Goal: Task Accomplishment & Management: Manage account settings

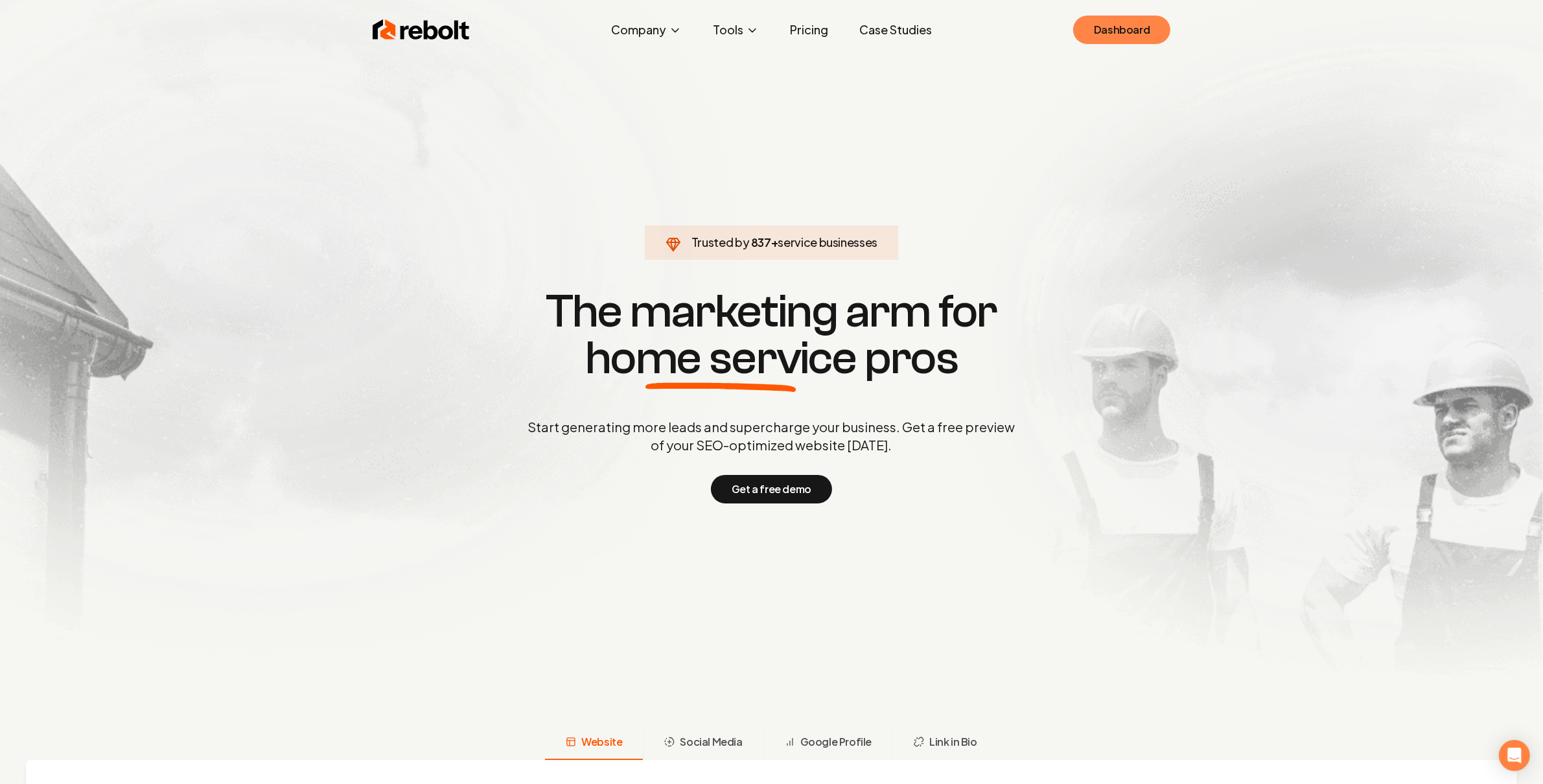
click at [1087, 30] on link "Dashboard" at bounding box center [1121, 30] width 97 height 29
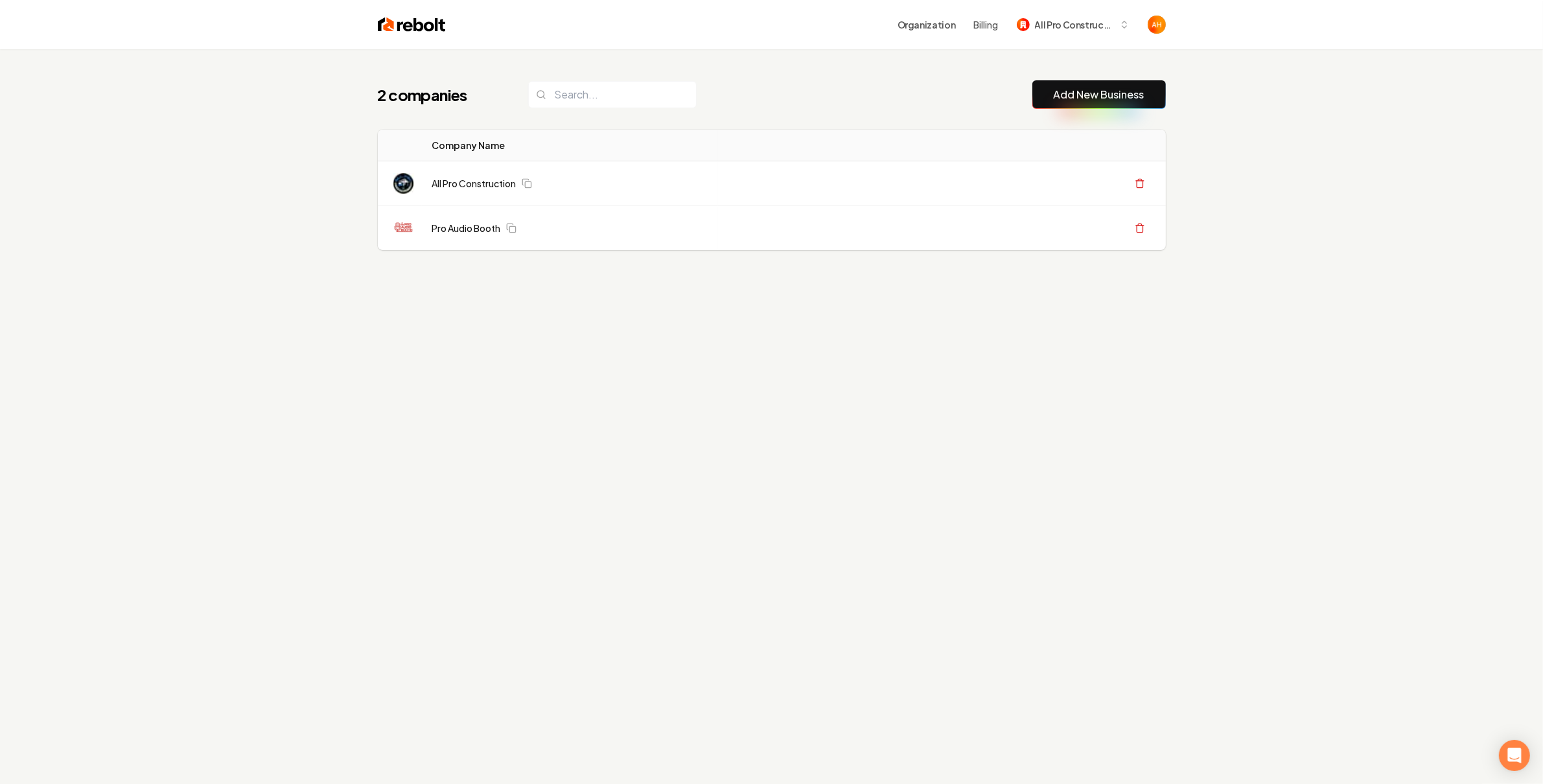
click at [783, 72] on div "2 companies Add New Business Logo Company Name Actions All Pro Construction Cre…" at bounding box center [771, 191] width 829 height 284
click at [1055, 28] on span "All Pro Construction" at bounding box center [1074, 25] width 79 height 14
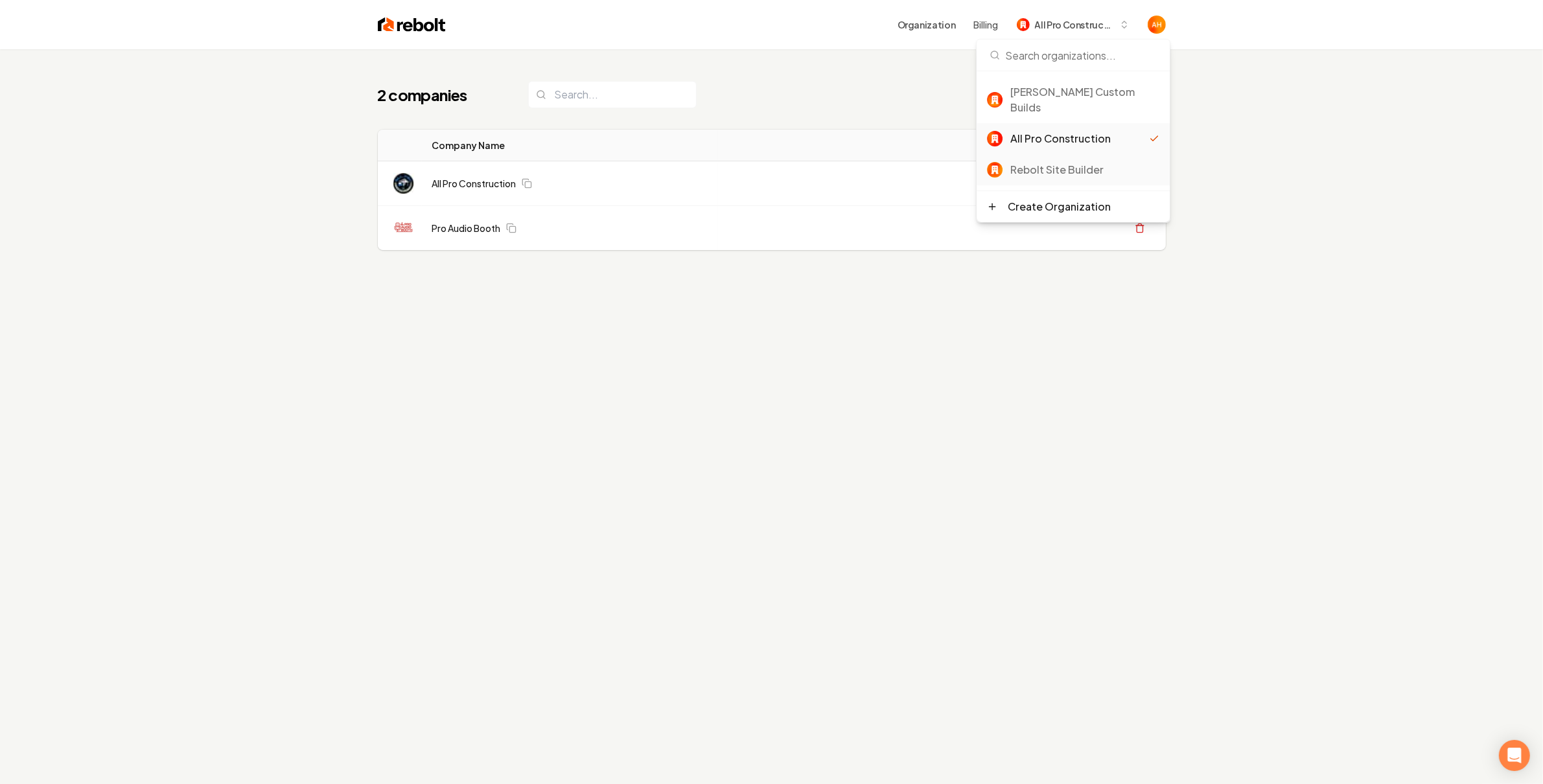
click at [1055, 166] on div "Rebolt Site Builder" at bounding box center [1072, 169] width 193 height 31
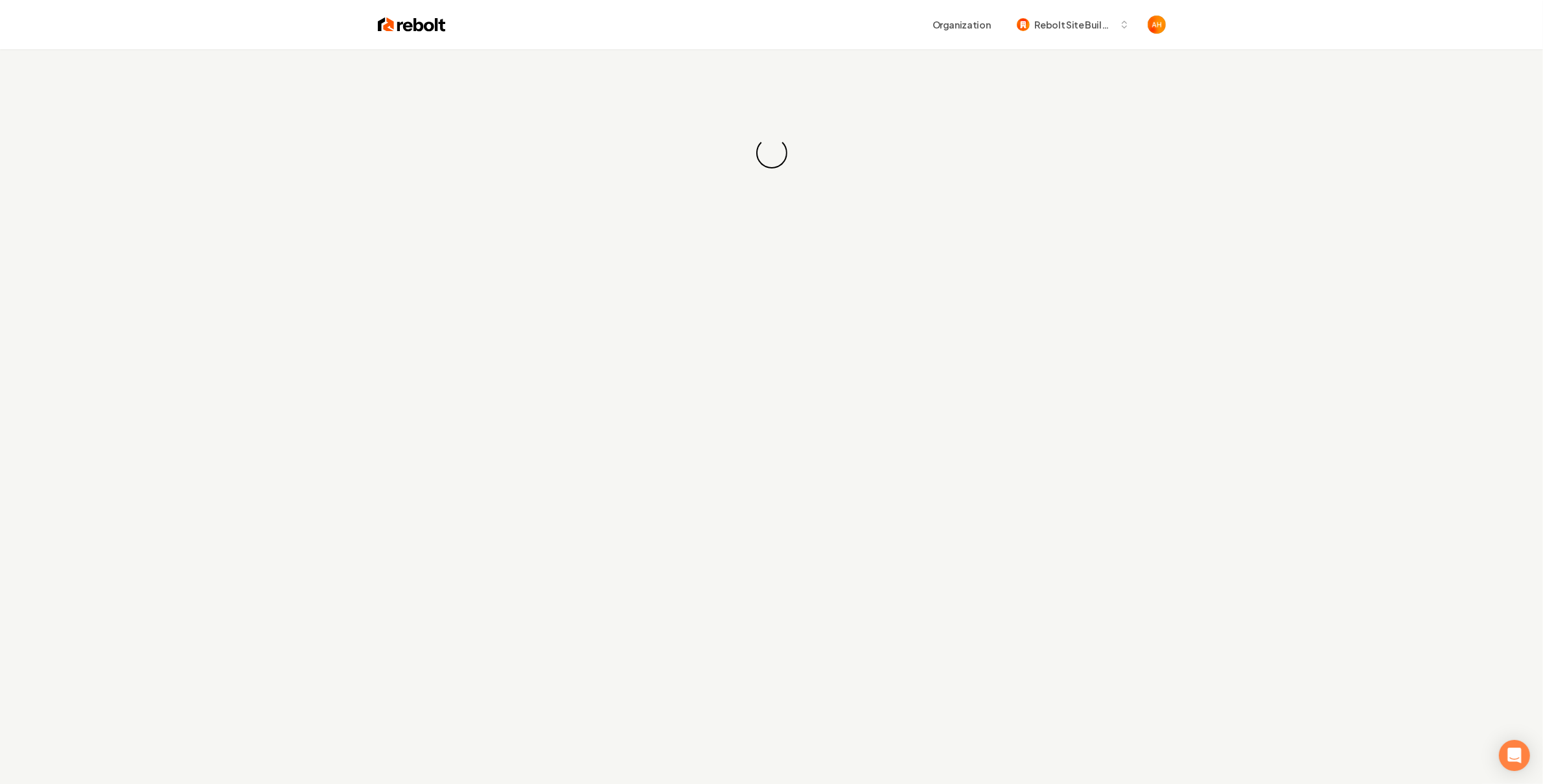
click at [813, 46] on div "Organization Rebolt Site Builder" at bounding box center [771, 25] width 829 height 49
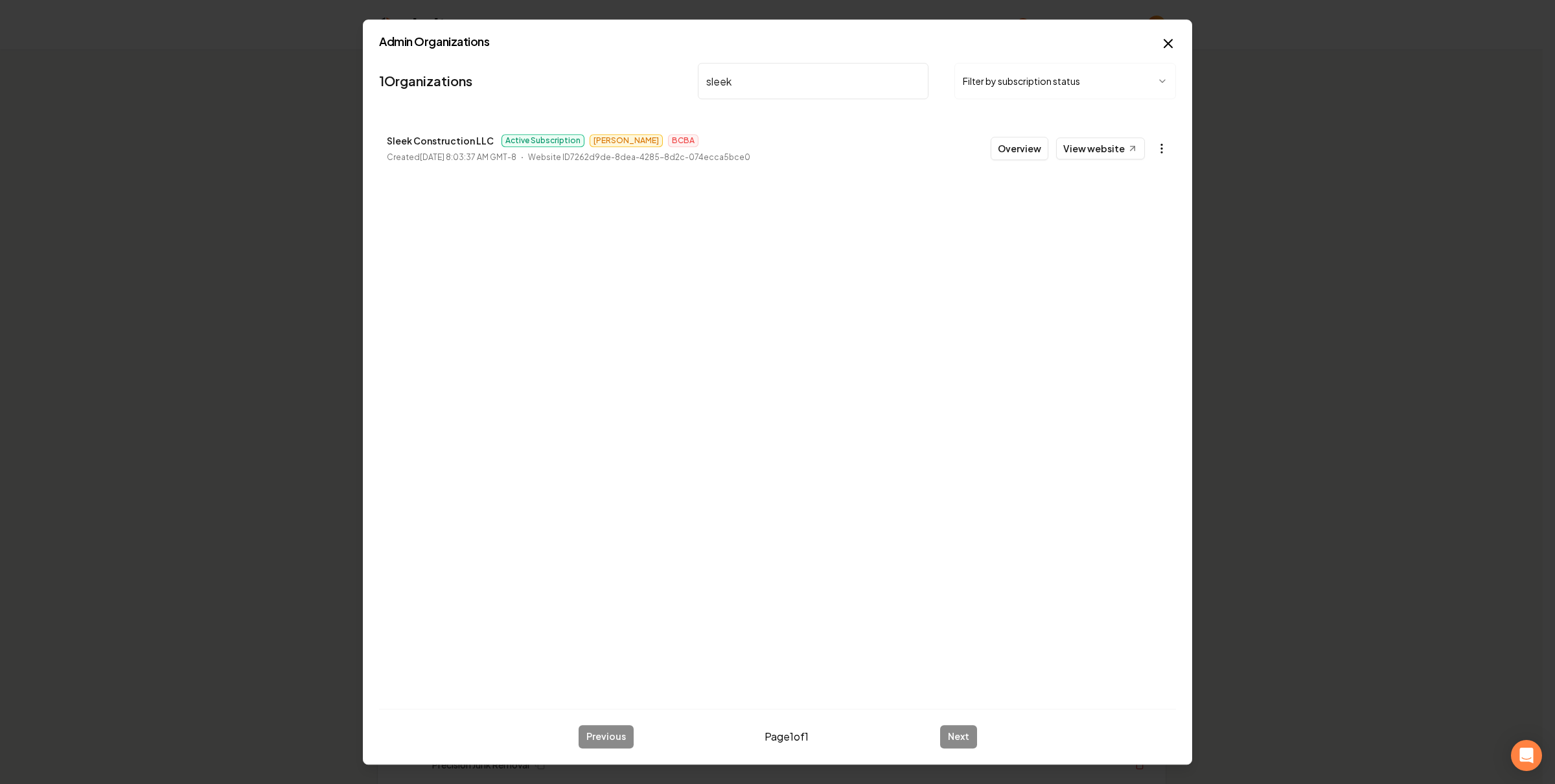
type input "sleek"
click at [1156, 147] on body "Organization Rebolt Site Builder 2647 companies Add New Business Logo Company N…" at bounding box center [771, 392] width 1543 height 784
click at [1149, 258] on link "View in Stripe" at bounding box center [1129, 261] width 82 height 21
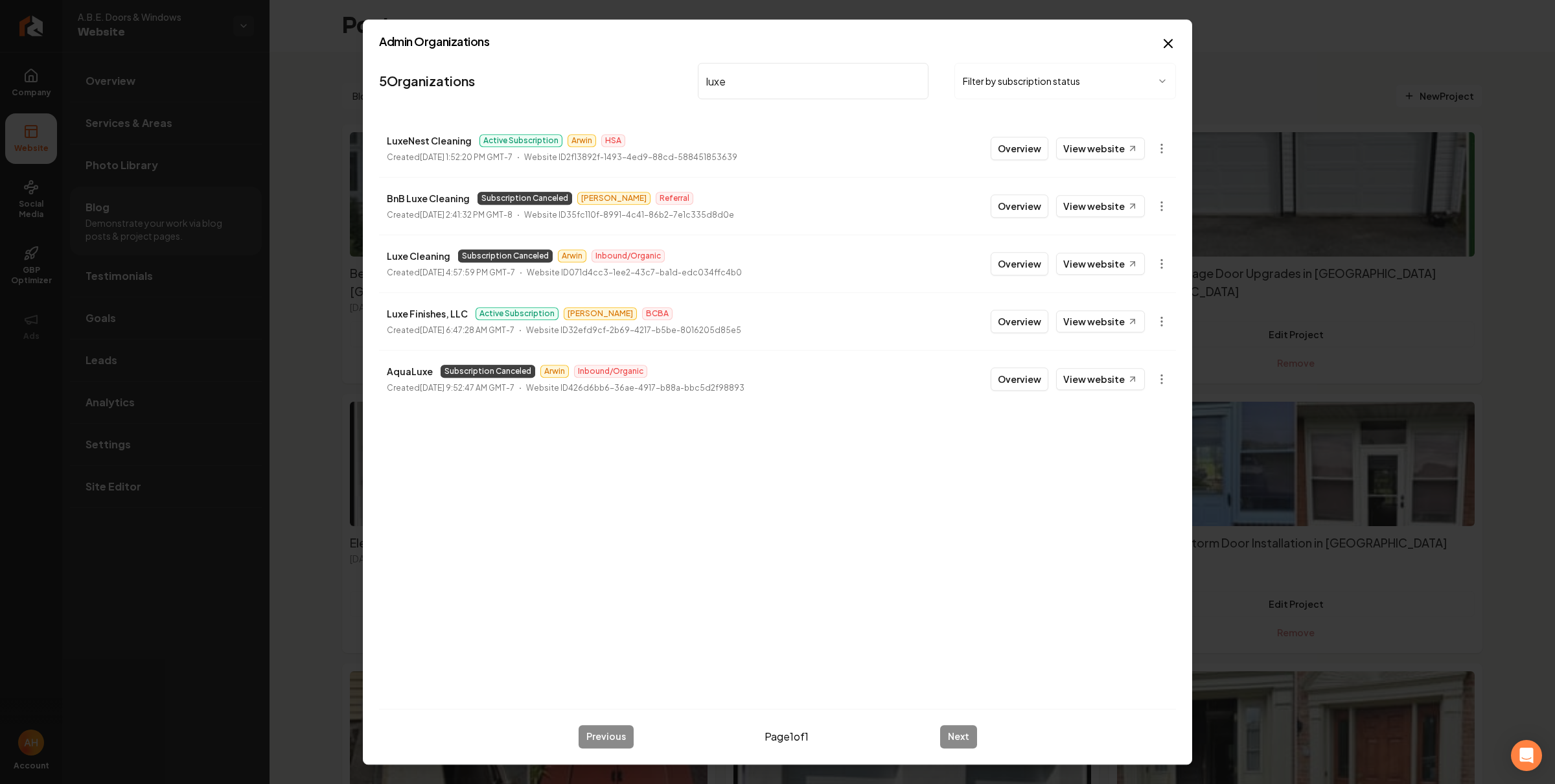
click at [792, 81] on input "luxe" at bounding box center [812, 81] width 230 height 36
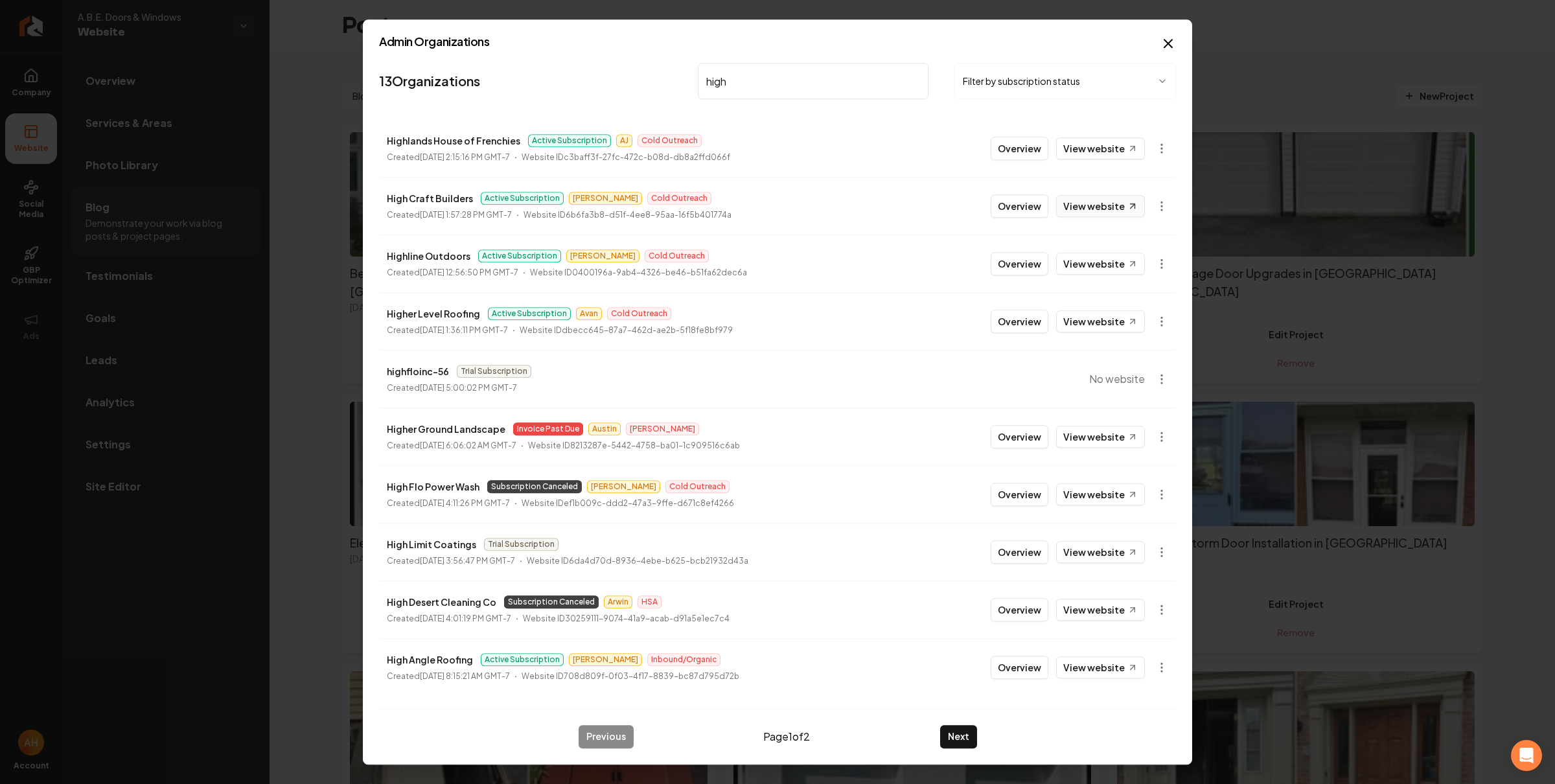
type input "high"
click at [1120, 208] on link "View website" at bounding box center [1099, 206] width 88 height 22
click at [1013, 206] on button "Overview" at bounding box center [1020, 206] width 58 height 24
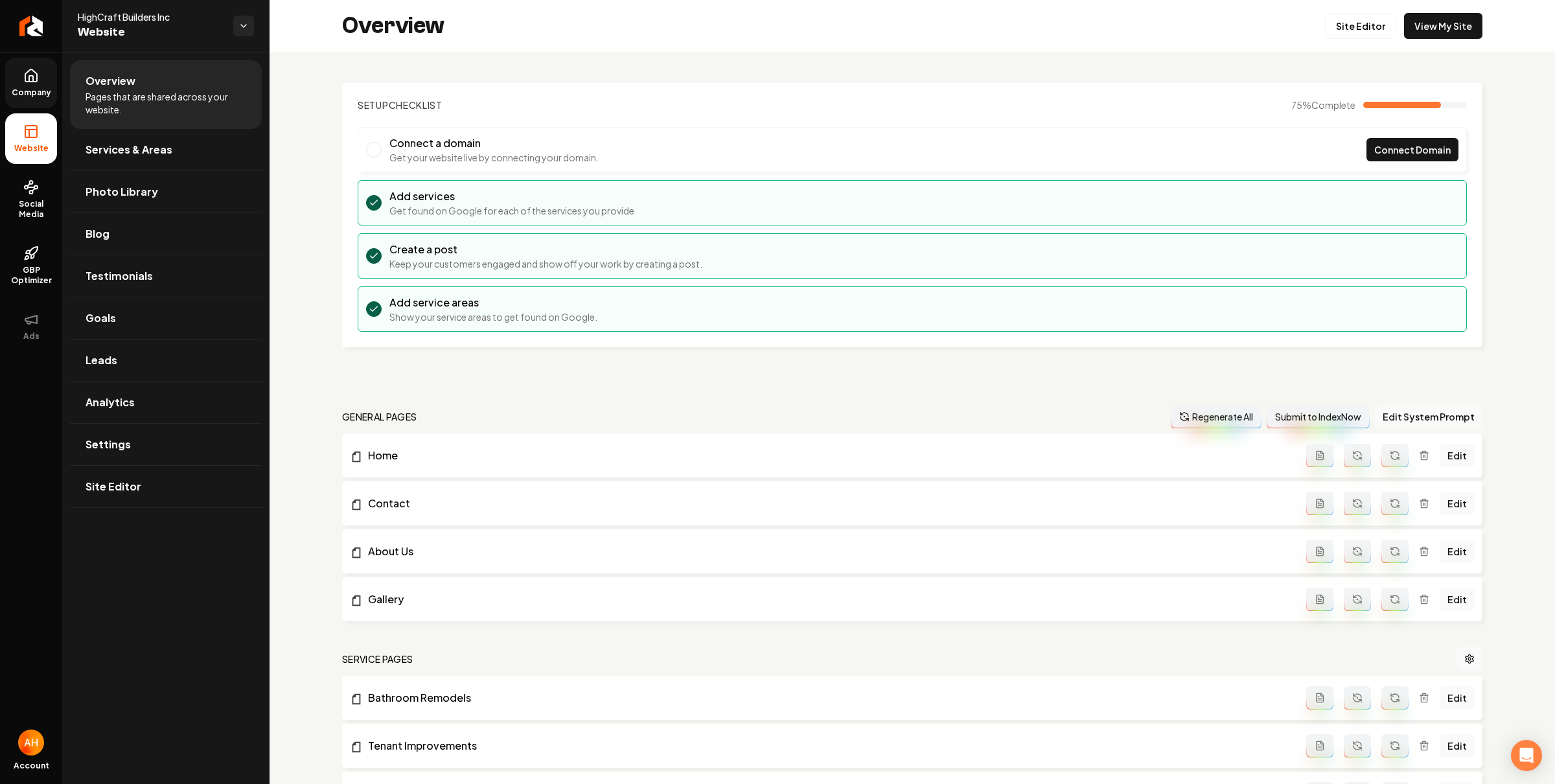
click at [44, 79] on link "Company" at bounding box center [31, 83] width 52 height 51
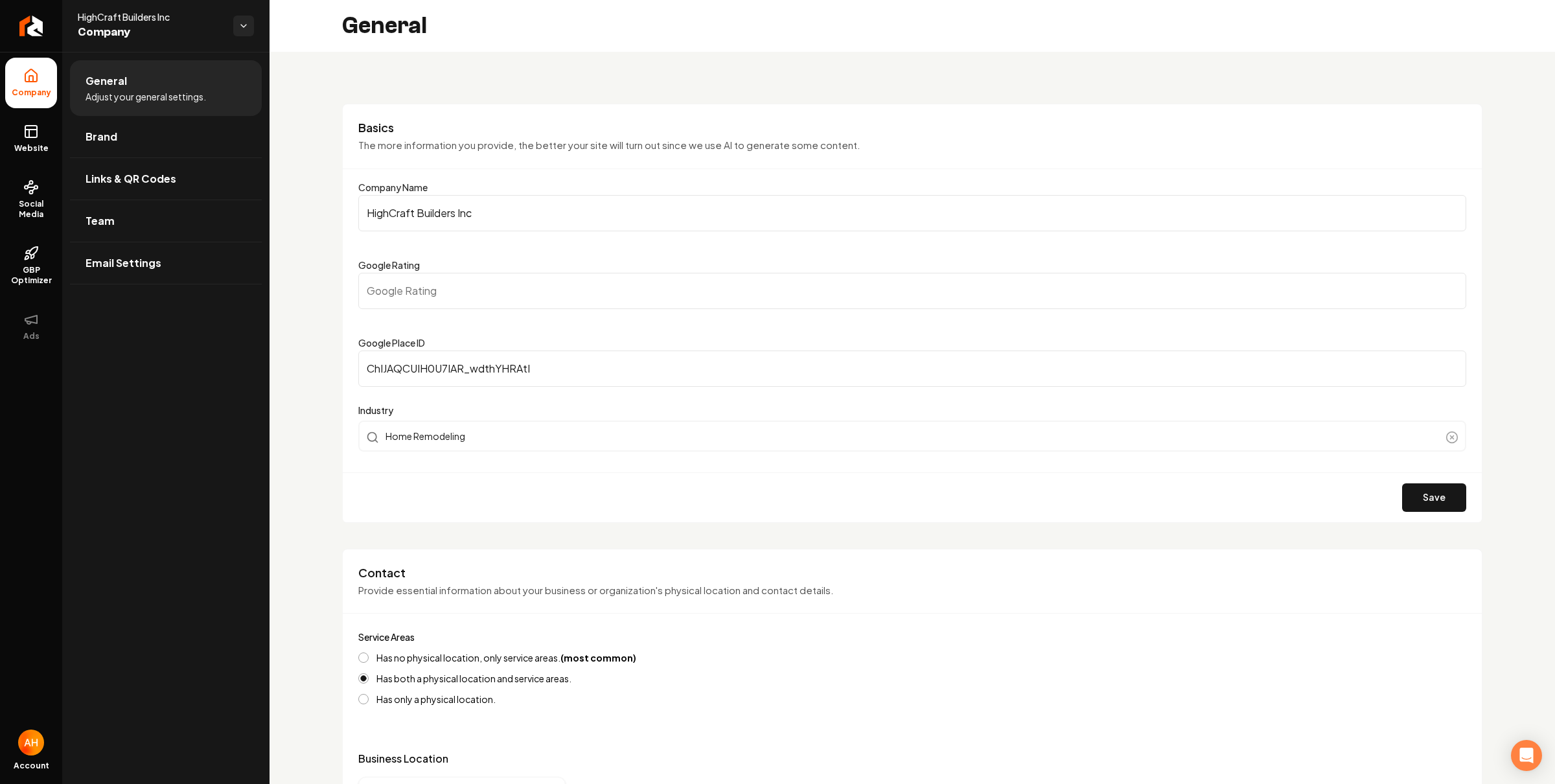
scroll to position [353, 0]
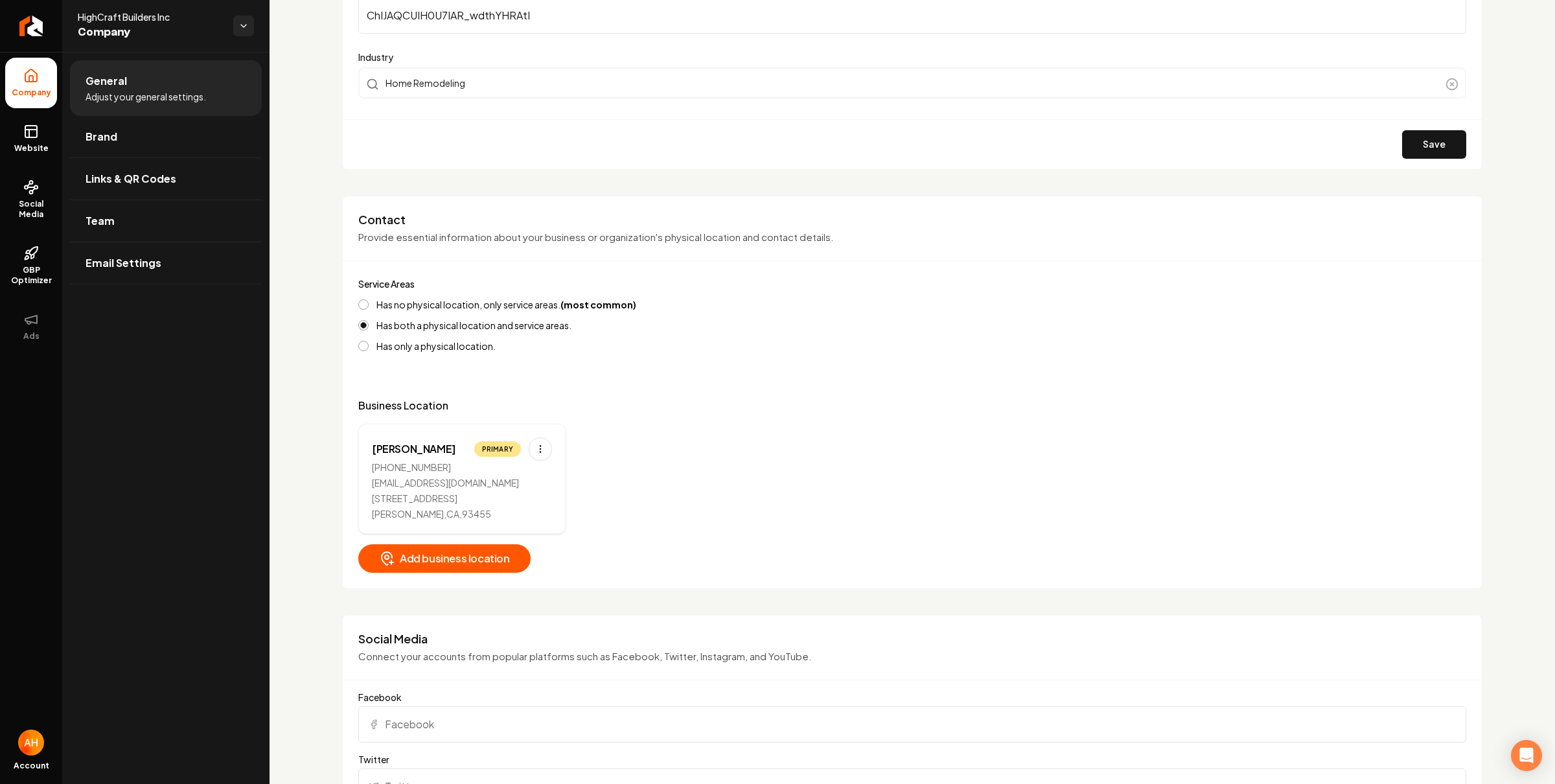
click at [534, 439] on html "Company Website Social Media GBP Optimizer Ads Account HighCraft Builders Inc C…" at bounding box center [777, 392] width 1555 height 784
click at [526, 470] on div "Edit" at bounding box center [500, 477] width 97 height 21
select select "**"
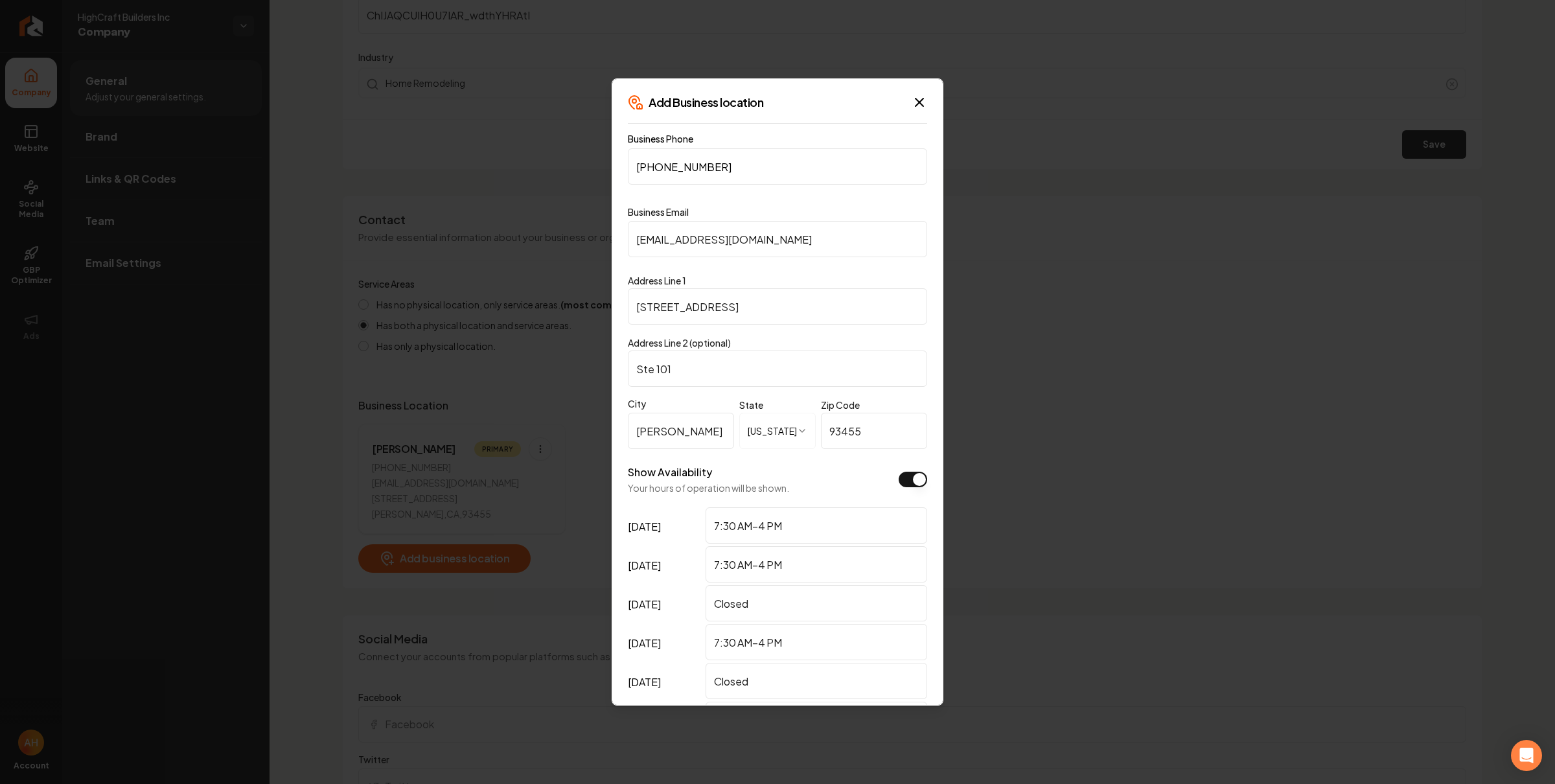
click at [650, 309] on input "155 S Broadway St" at bounding box center [778, 306] width 300 height 36
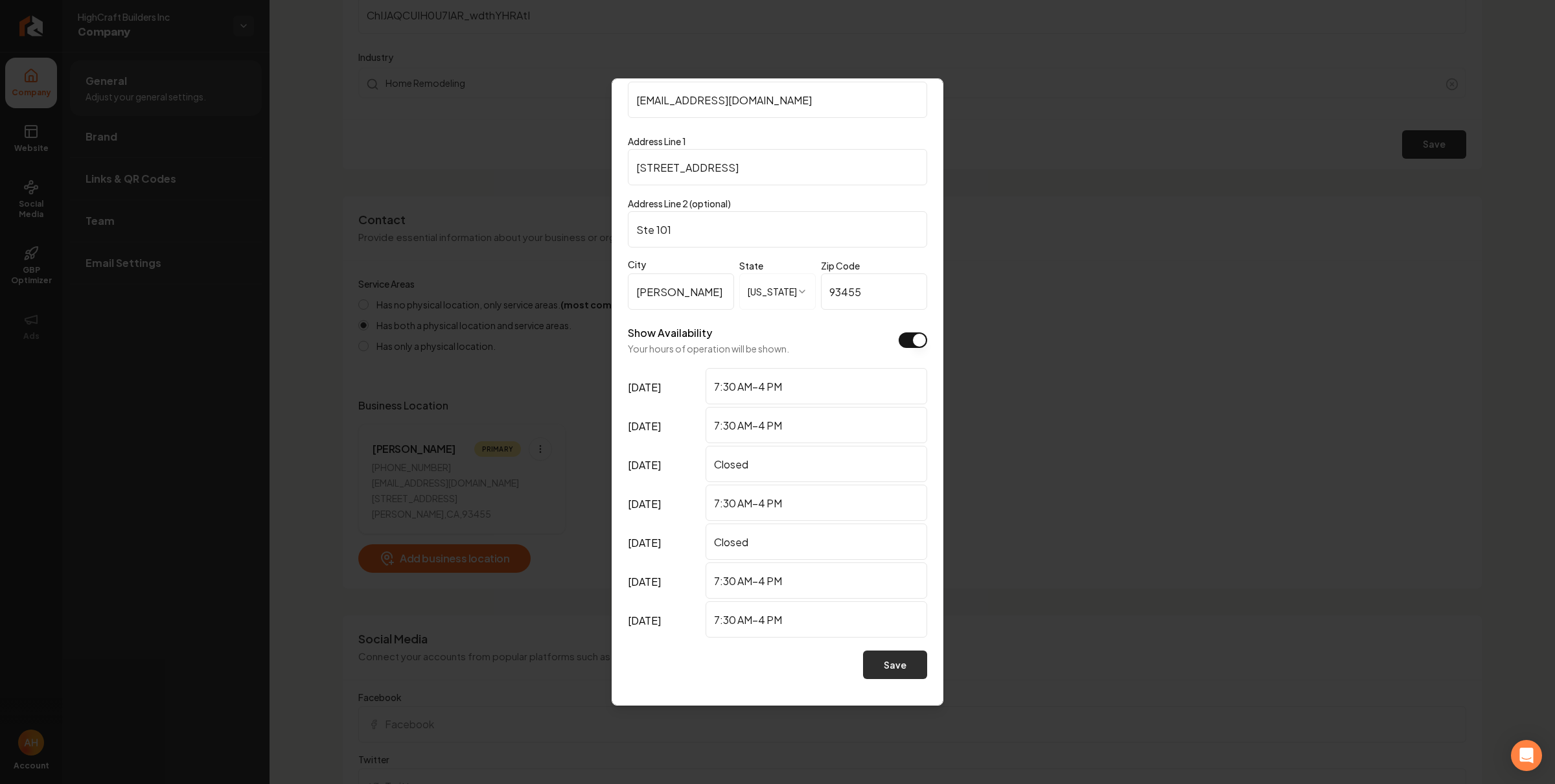
type input "185 S Broadway St"
click at [906, 675] on button "Save" at bounding box center [894, 664] width 64 height 29
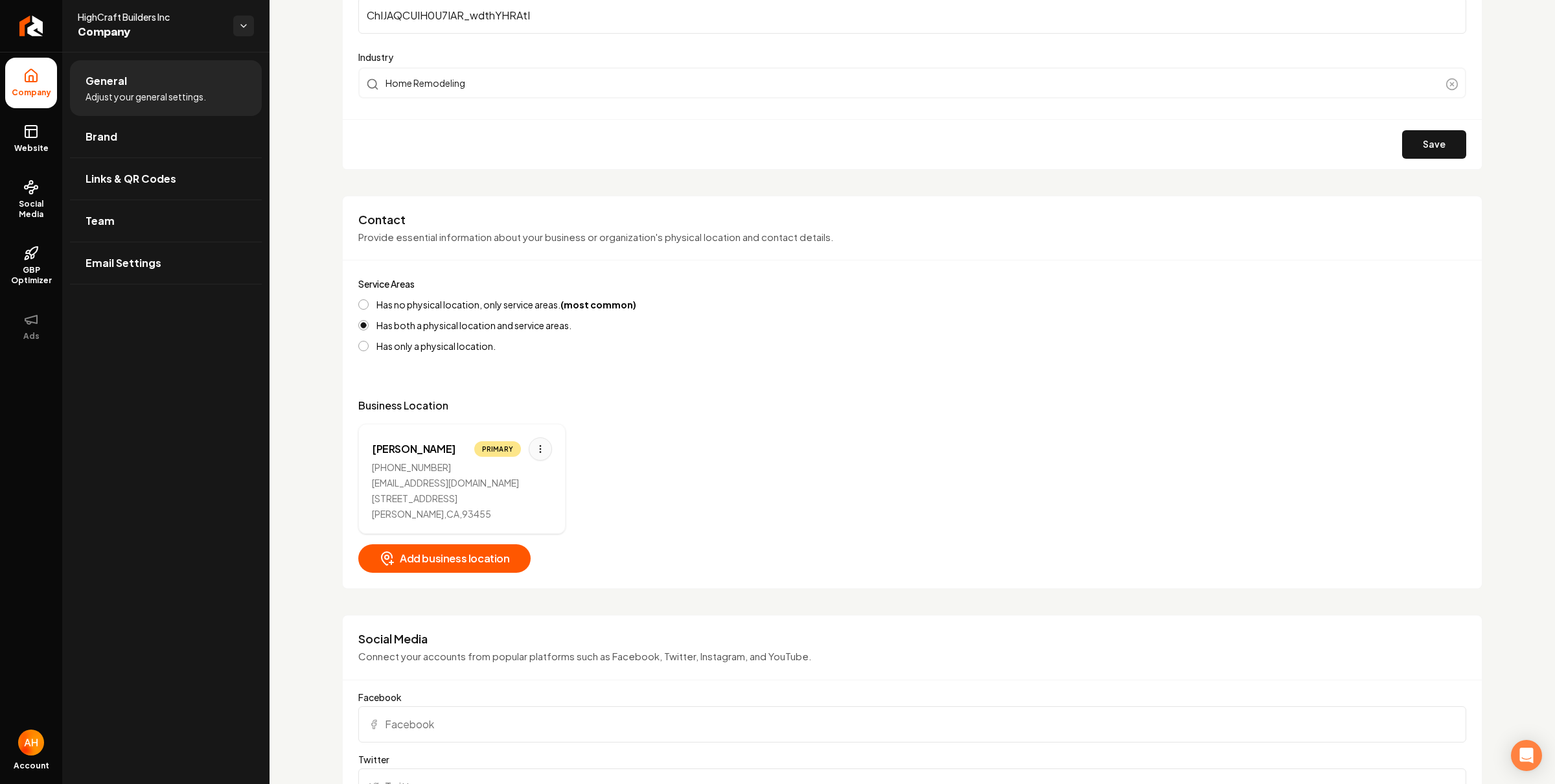
click at [546, 449] on html "Company Website Social Media GBP Optimizer Ads Account HighCraft Builders Inc C…" at bounding box center [777, 392] width 1555 height 784
click at [743, 424] on html "Company Website Social Media GBP Optimizer Ads Account HighCraft Builders Inc C…" at bounding box center [777, 392] width 1555 height 784
drag, startPoint x: 466, startPoint y: 516, endPoint x: 436, endPoint y: 505, distance: 32.0
click at [436, 505] on div "(805) 623-7553 Team@highcraftbuilders.com 155 S Broadway St Orcutt , CA , 93455" at bounding box center [462, 491] width 180 height 60
click at [454, 510] on div "Orcutt , CA , 93455" at bounding box center [462, 513] width 180 height 13
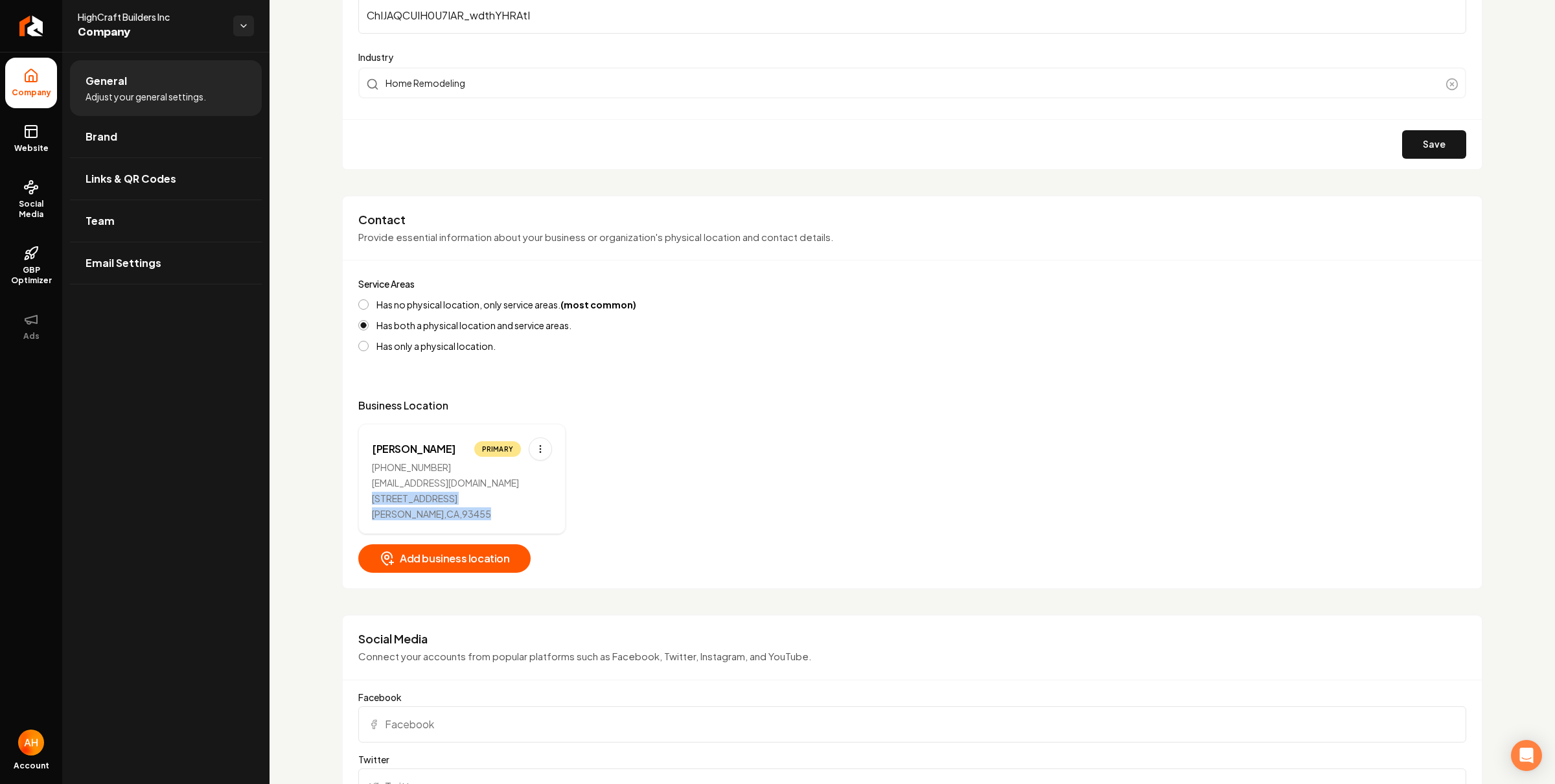
drag, startPoint x: 421, startPoint y: 512, endPoint x: 364, endPoint y: 500, distance: 58.2
click at [364, 500] on div "Orcutt Primary (805) 623-7553 Team@highcraftbuilders.com 155 S Broadway St Orcu…" at bounding box center [462, 479] width 208 height 110
click at [377, 495] on div "155 S Broadway St" at bounding box center [462, 498] width 180 height 13
drag, startPoint x: 371, startPoint y: 498, endPoint x: 469, endPoint y: 518, distance: 100.0
click at [469, 518] on div "(805) 623-7553 Team@highcraftbuilders.com 155 S Broadway St Orcutt , CA , 93455" at bounding box center [462, 491] width 180 height 60
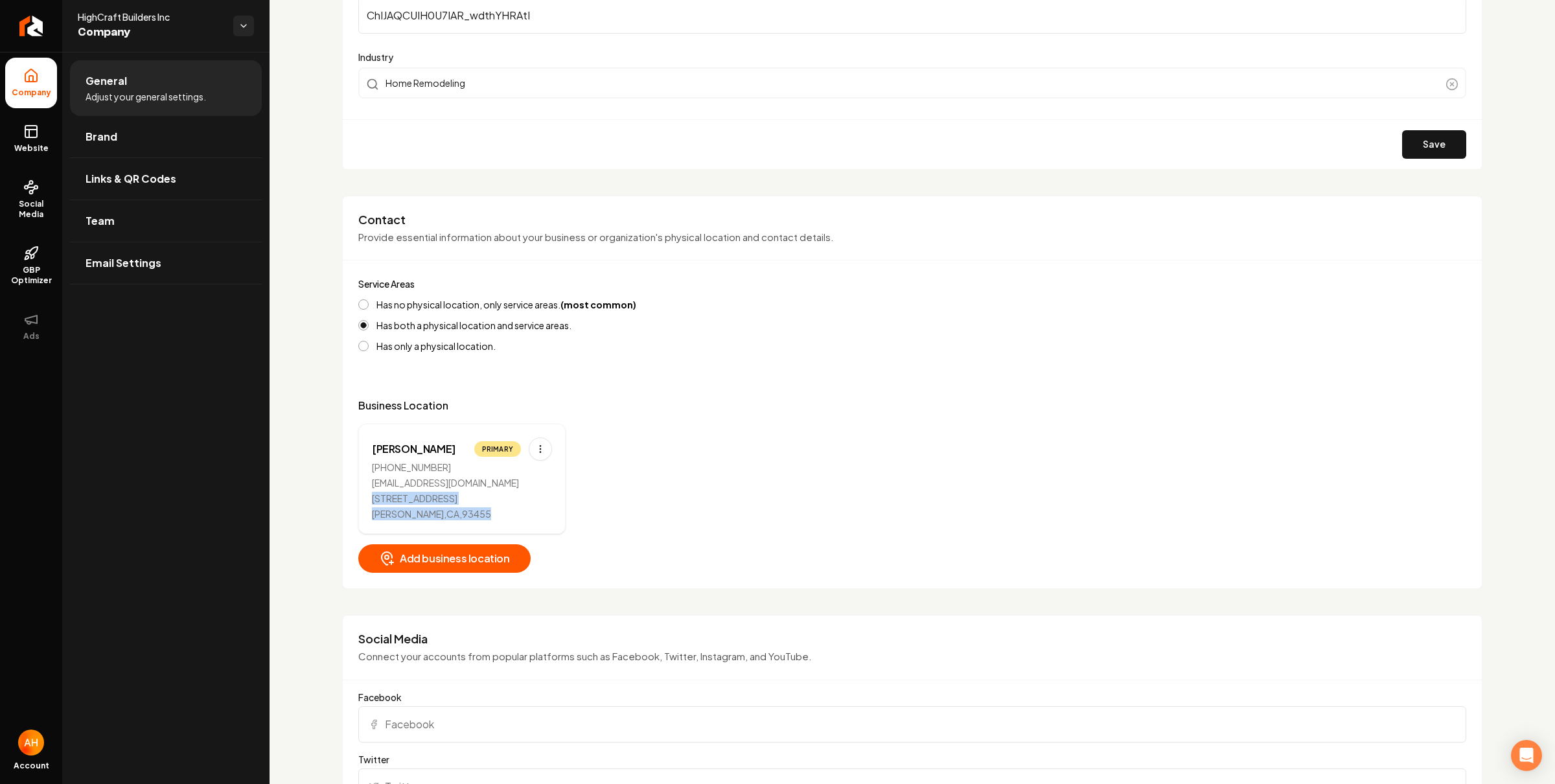
copy div "155 S Broadway St Orcutt , CA , 93455"
click at [535, 449] on html "Company Website Social Media GBP Optimizer Ads Account HighCraft Builders Inc C…" at bounding box center [777, 392] width 1555 height 784
click at [685, 514] on html "Company Website Social Media GBP Optimizer Ads Account HighCraft Builders Inc C…" at bounding box center [777, 392] width 1555 height 784
click at [477, 554] on span "Add business location" at bounding box center [444, 559] width 131 height 16
click at [501, 207] on div "Contact Provide essential information about your business or organization's phy…" at bounding box center [911, 392] width 1140 height 394
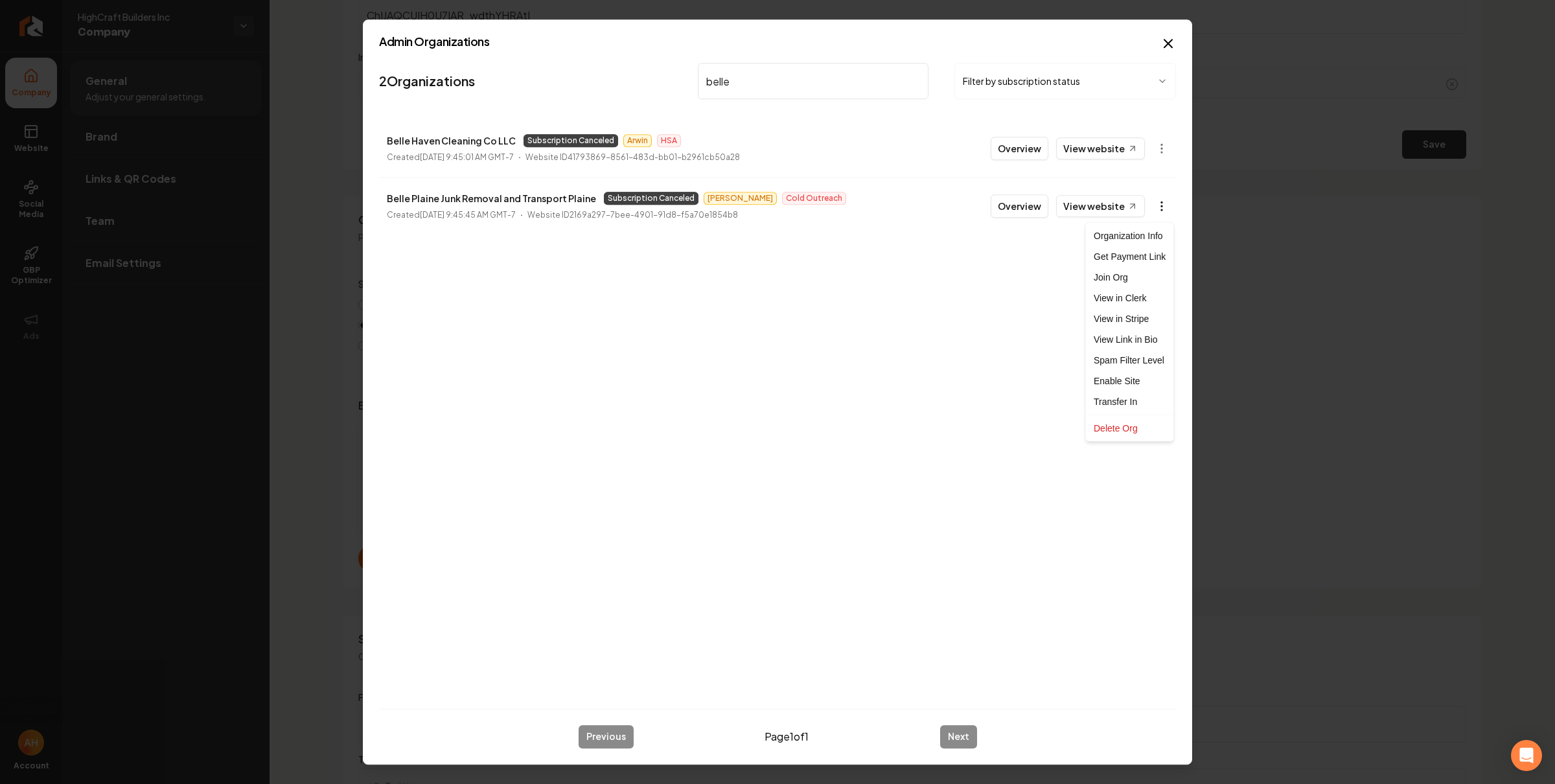
click at [1150, 201] on body "Company Website Social Media GBP Optimizer Ads Account HighCraft Builders Inc C…" at bounding box center [777, 392] width 1555 height 784
click at [1145, 316] on link "View in Stripe" at bounding box center [1129, 319] width 82 height 21
click at [788, 71] on input "belle" at bounding box center [812, 81] width 230 height 36
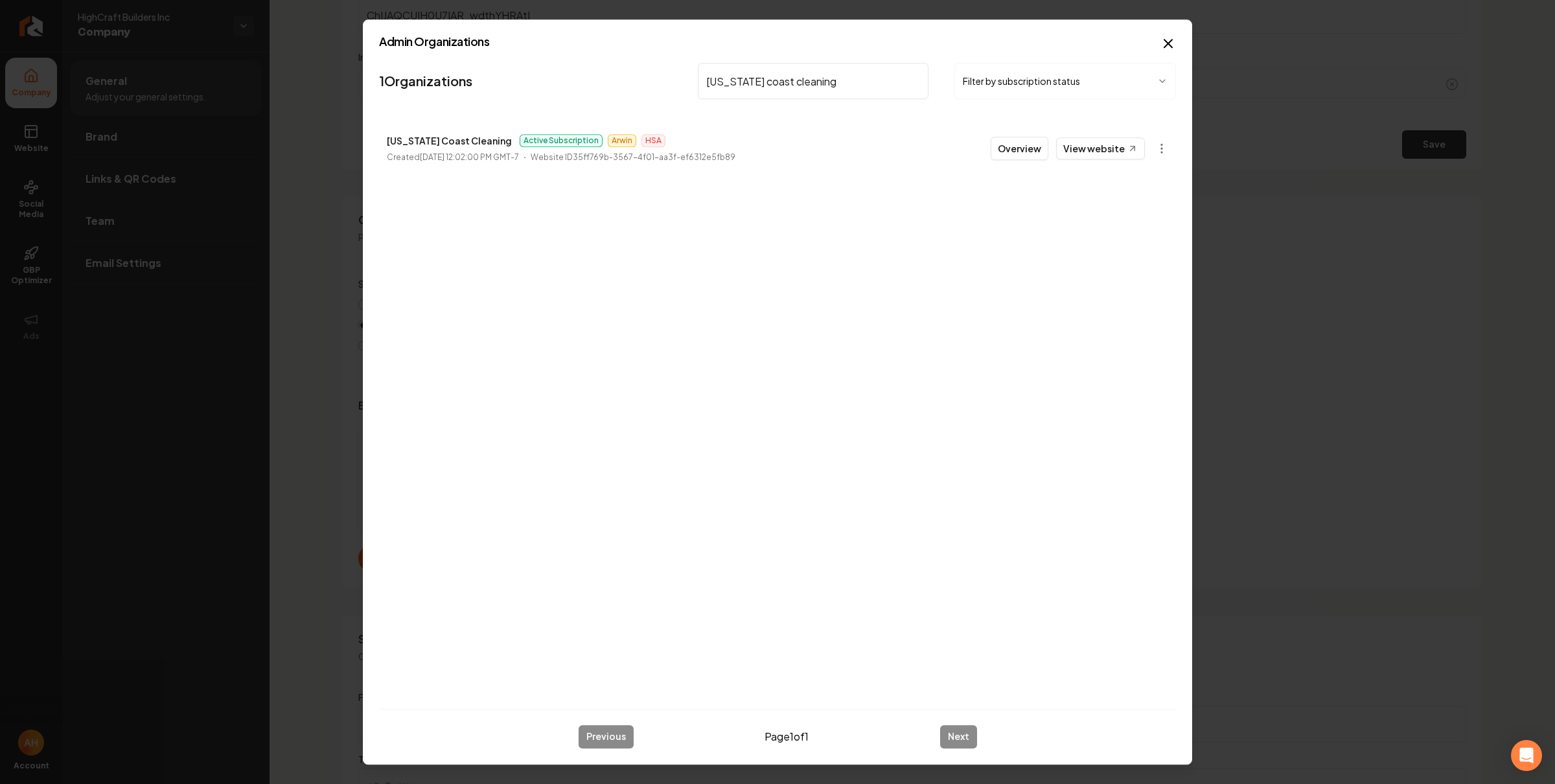
type input "texas coast cleaning"
click button "Overview" at bounding box center [1020, 148] width 58 height 24
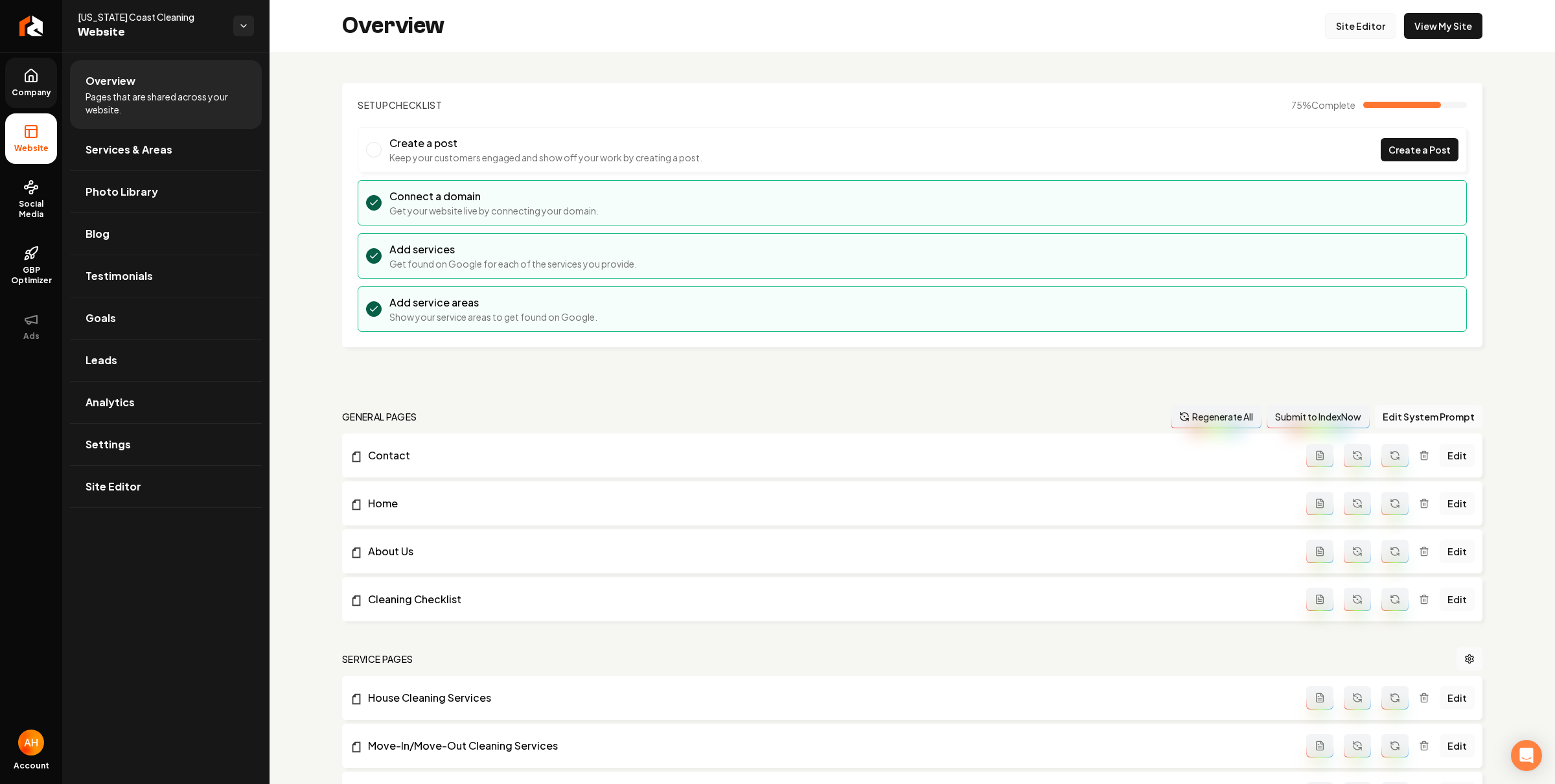
click at [1356, 26] on link "Site Editor" at bounding box center [1360, 26] width 71 height 26
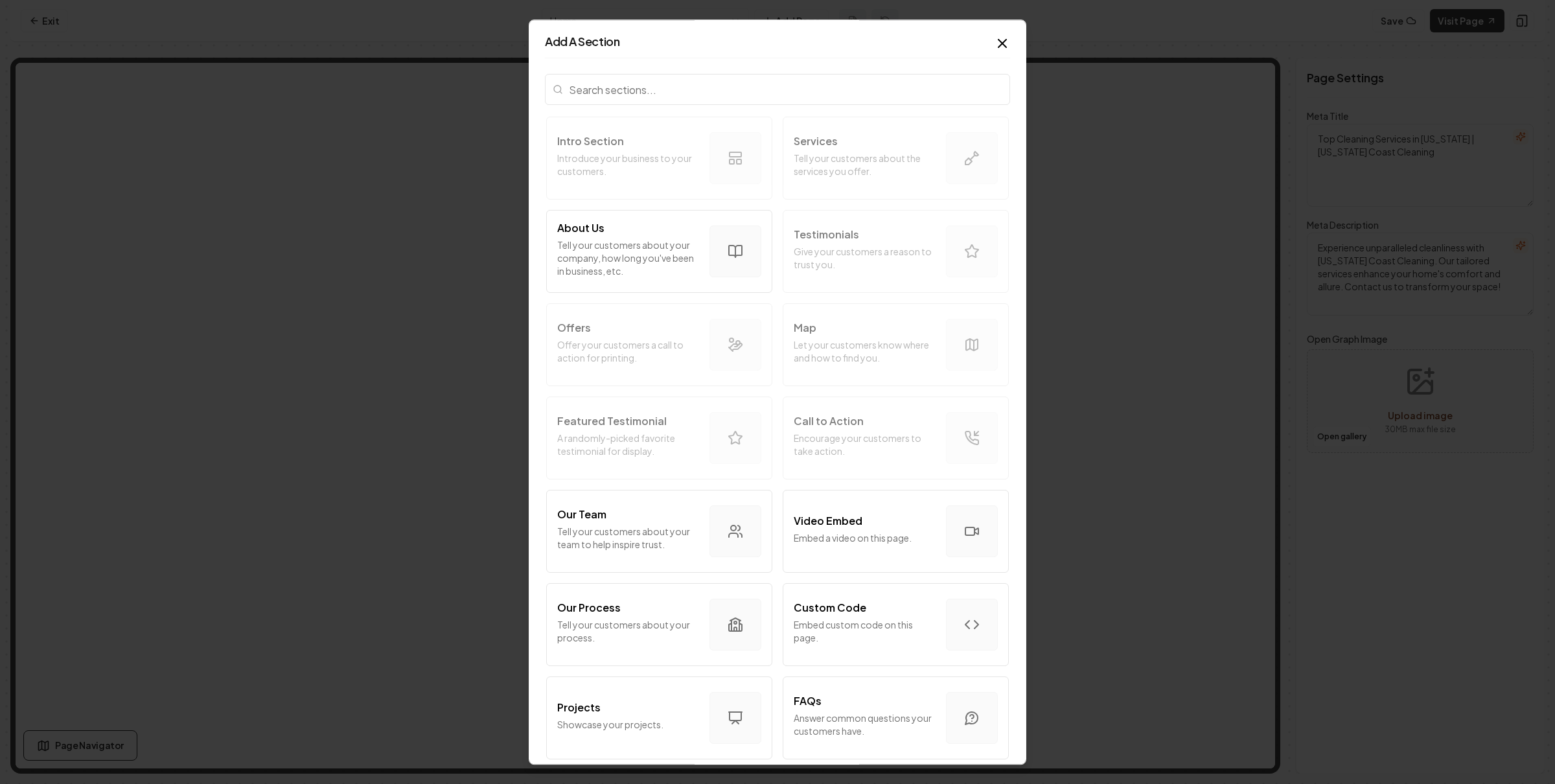
scroll to position [354, 0]
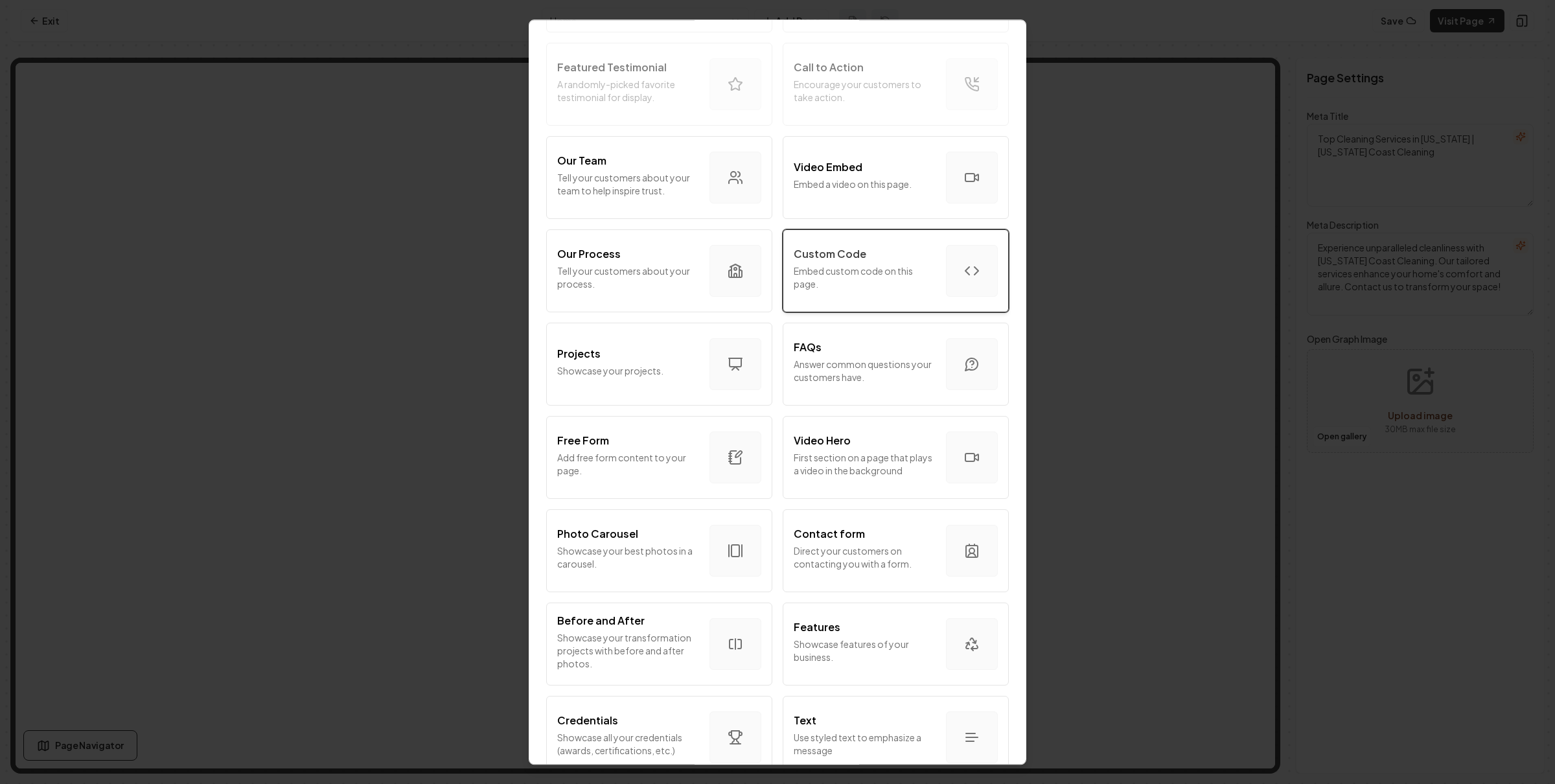
click at [888, 279] on p "Embed custom code on this page." at bounding box center [865, 278] width 142 height 26
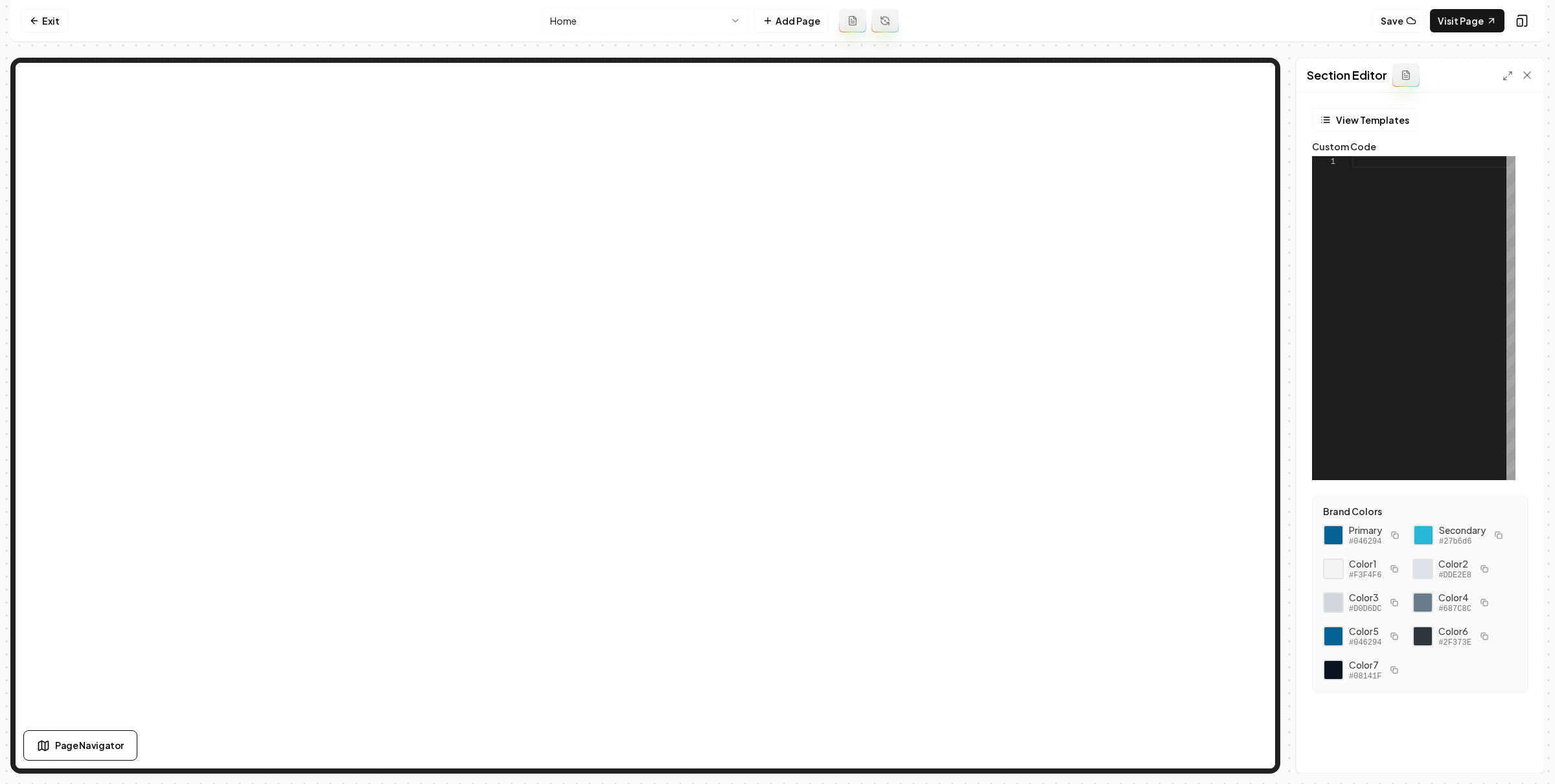
click at [1445, 205] on div at bounding box center [1433, 318] width 163 height 324
click at [1523, 751] on button "Save" at bounding box center [1515, 751] width 39 height 24
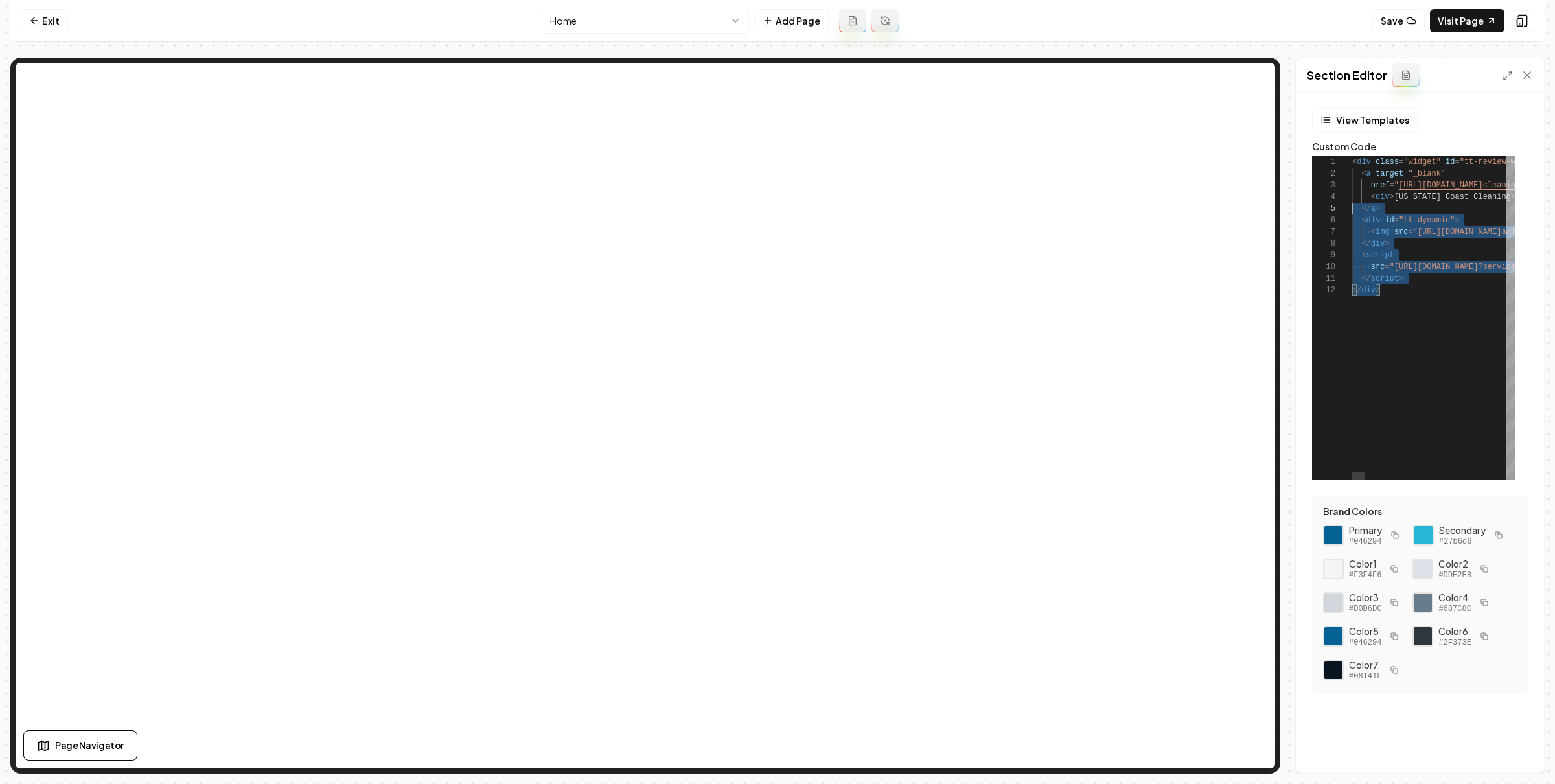
scroll to position [0, 0]
drag, startPoint x: 1392, startPoint y: 312, endPoint x: 1296, endPoint y: 133, distance: 203.1
click at [1235, 36] on nav "Exit Home Add Page Save Visit Page" at bounding box center [777, 21] width 1534 height 42
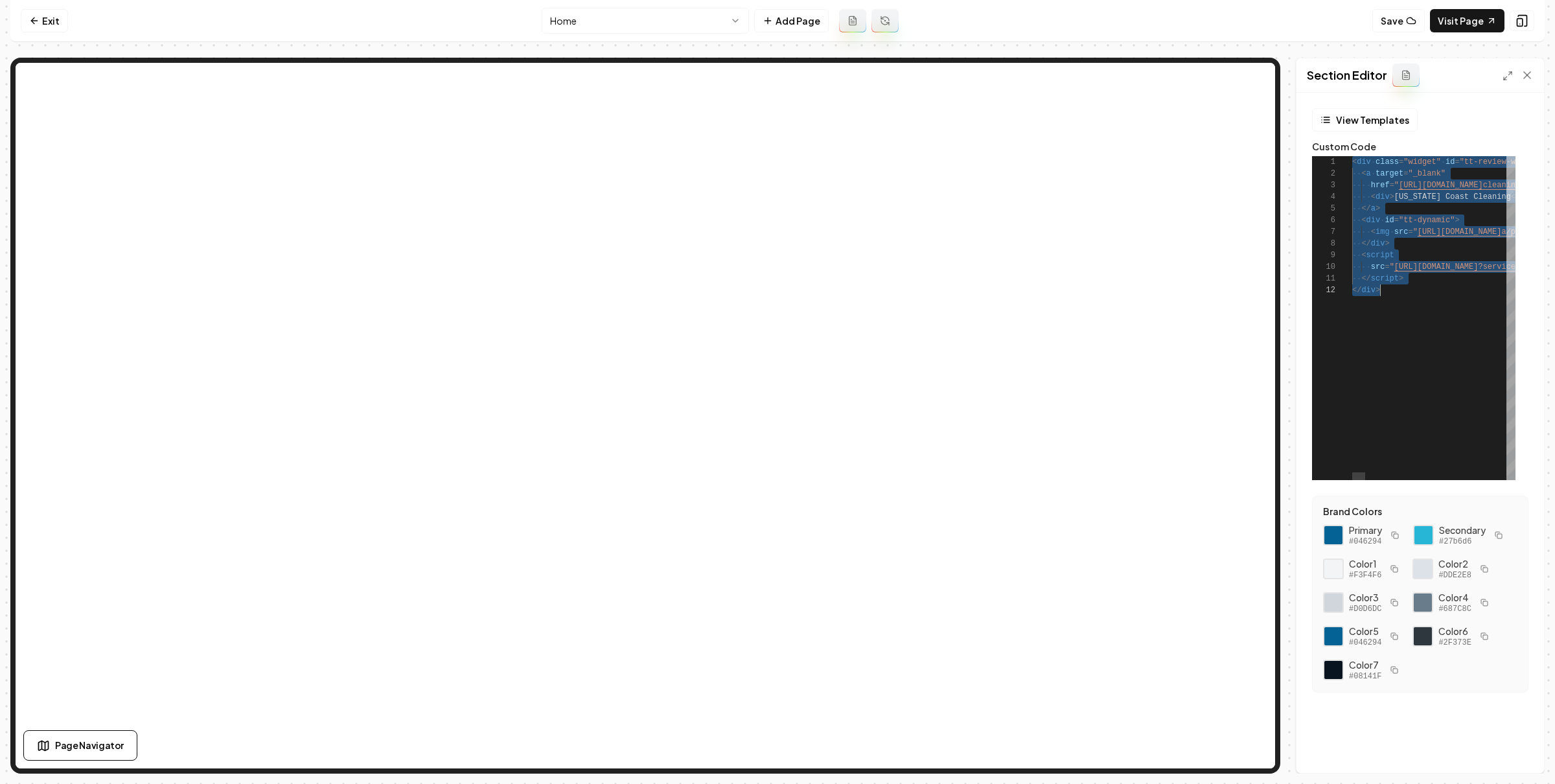
scroll to position [0, 27]
click at [1472, 13] on link "Visit Page" at bounding box center [1467, 20] width 74 height 24
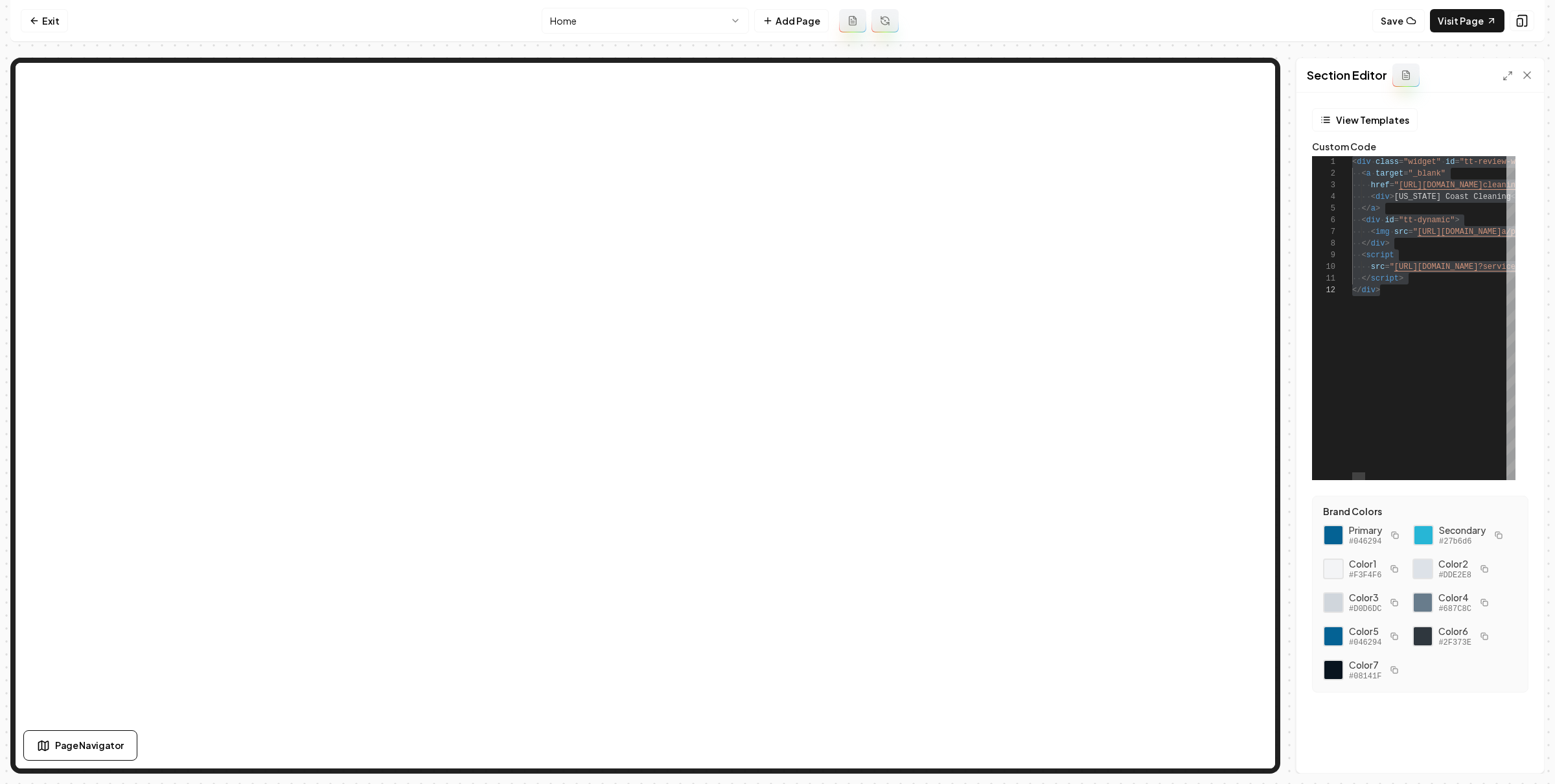
type textarea "**********"
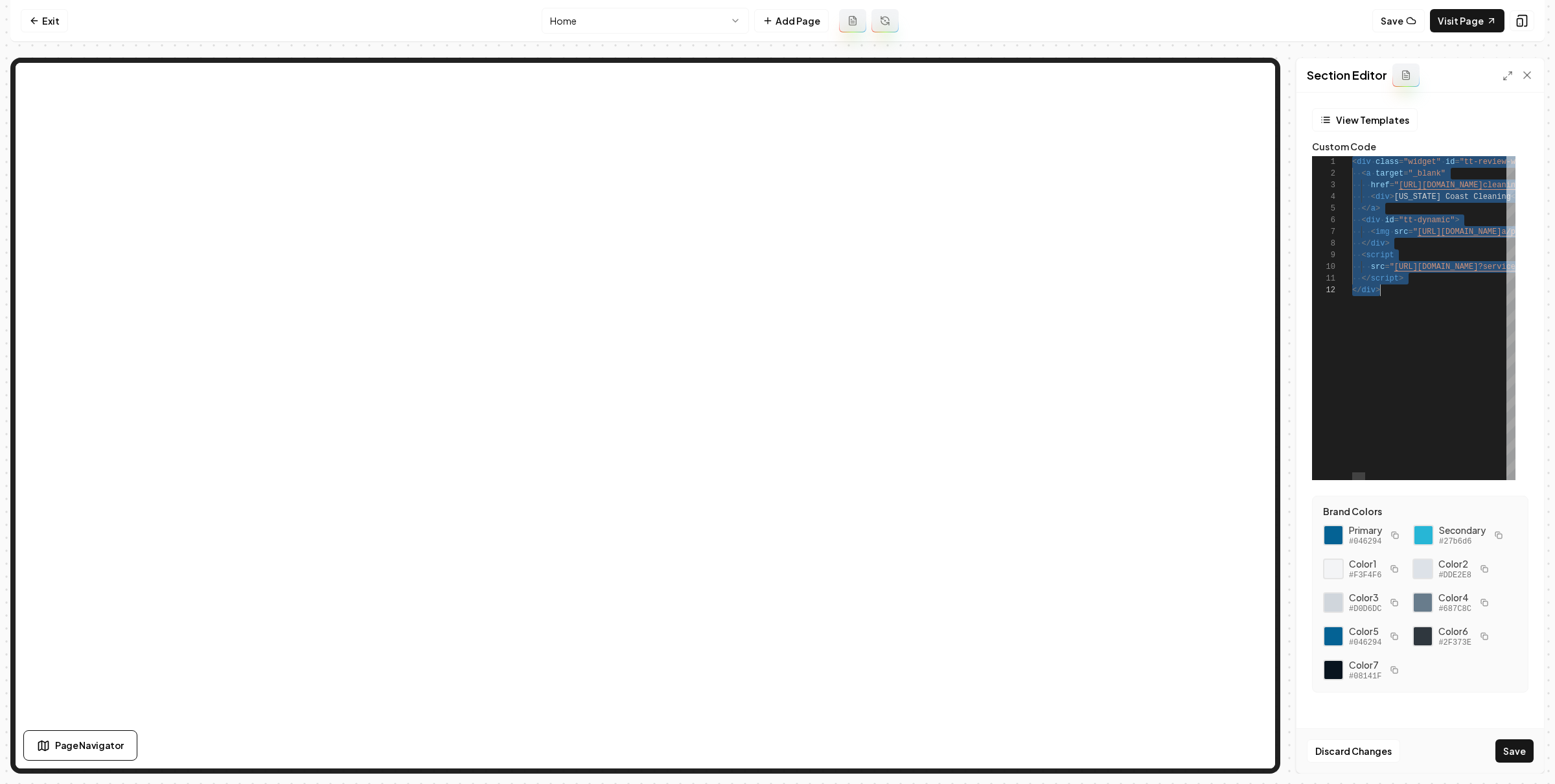
scroll to position [34, 27]
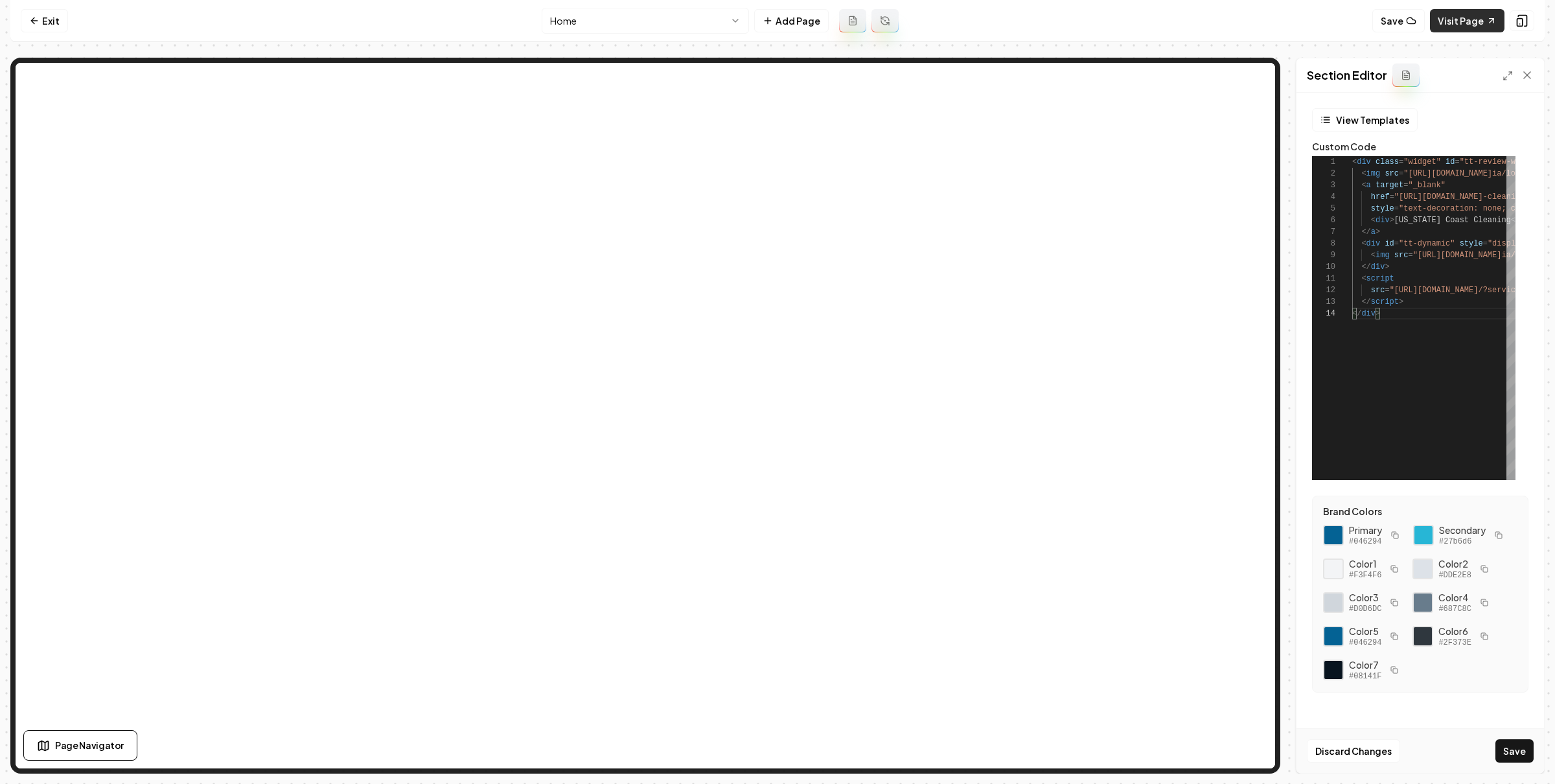
click at [1463, 18] on link "Visit Page" at bounding box center [1467, 20] width 74 height 24
click at [1516, 750] on button "Save" at bounding box center [1515, 751] width 39 height 24
click at [1450, 14] on link "Visit Page" at bounding box center [1467, 20] width 74 height 24
click at [1065, 17] on nav "Exit Home Add Page Save Visit Page" at bounding box center [777, 21] width 1534 height 42
click at [1400, 535] on button "button" at bounding box center [1395, 535] width 16 height 16
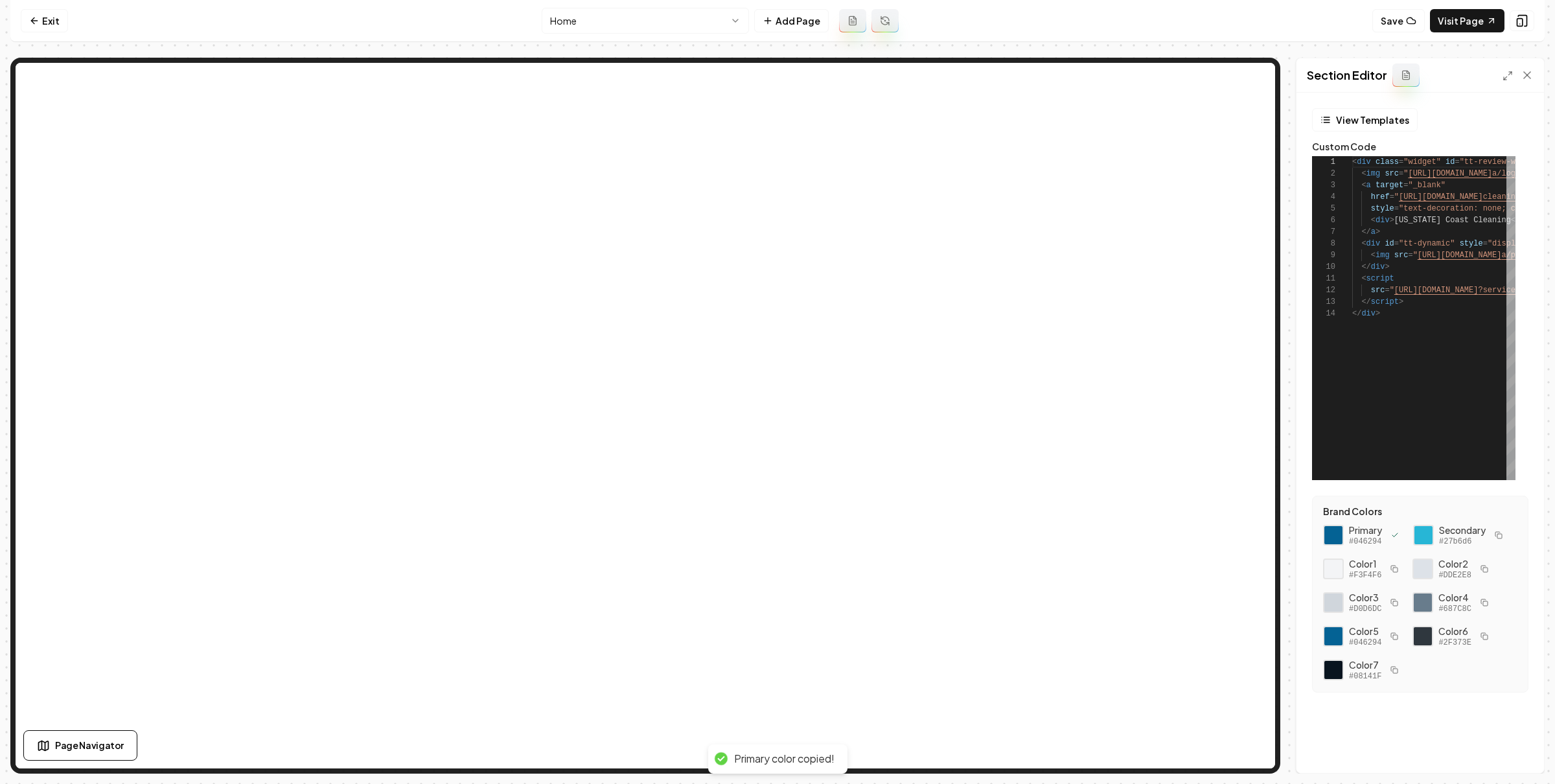
click at [1400, 535] on button "button" at bounding box center [1395, 535] width 16 height 16
click at [1515, 754] on button "Save" at bounding box center [1515, 751] width 39 height 24
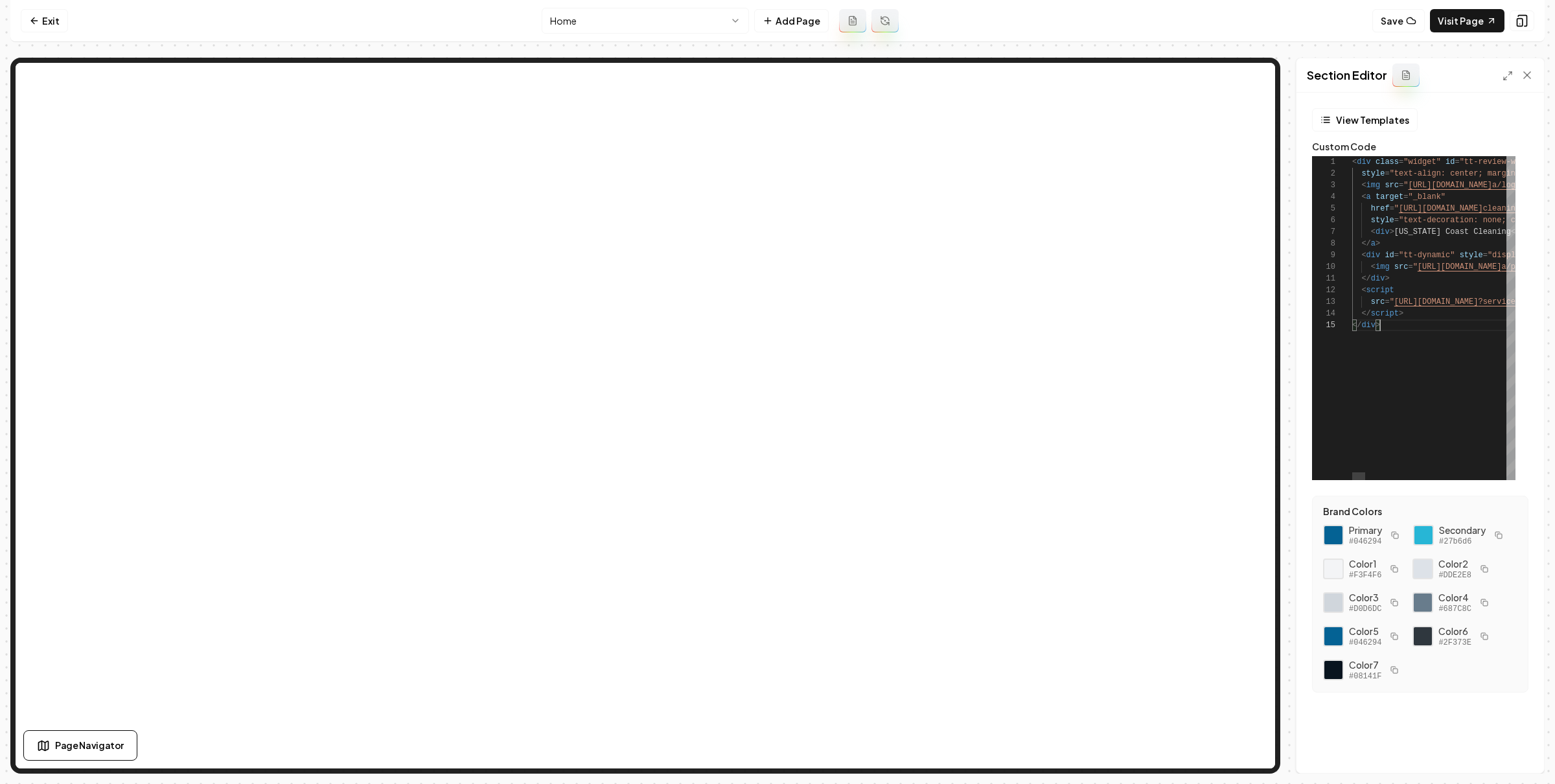
scroll to position [59, 27]
click at [1516, 742] on button "Save" at bounding box center [1515, 751] width 39 height 24
type textarea "**********"
drag, startPoint x: 37, startPoint y: 23, endPoint x: 62, endPoint y: 21, distance: 25.1
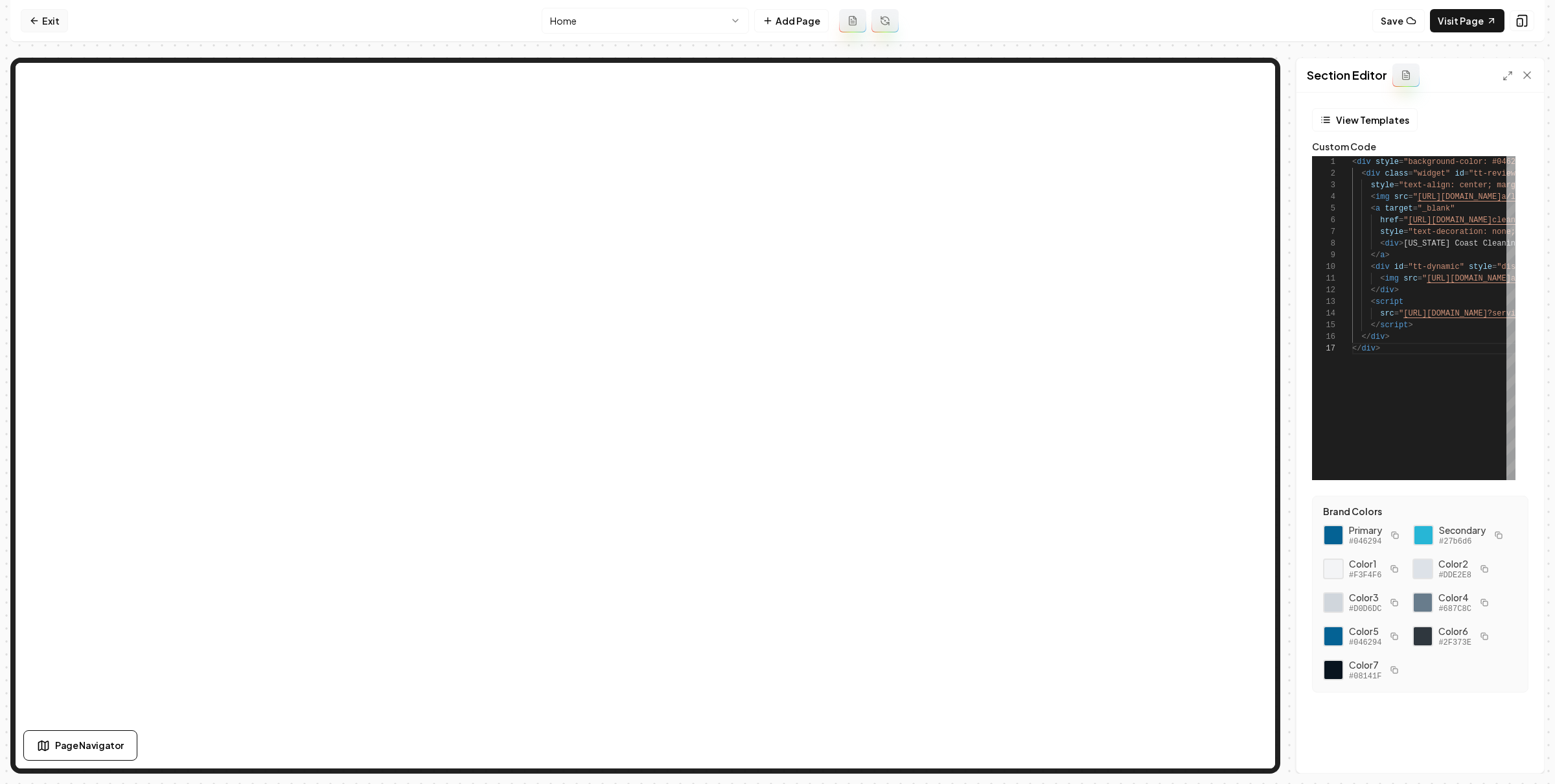
click at [37, 23] on icon at bounding box center [34, 21] width 11 height 11
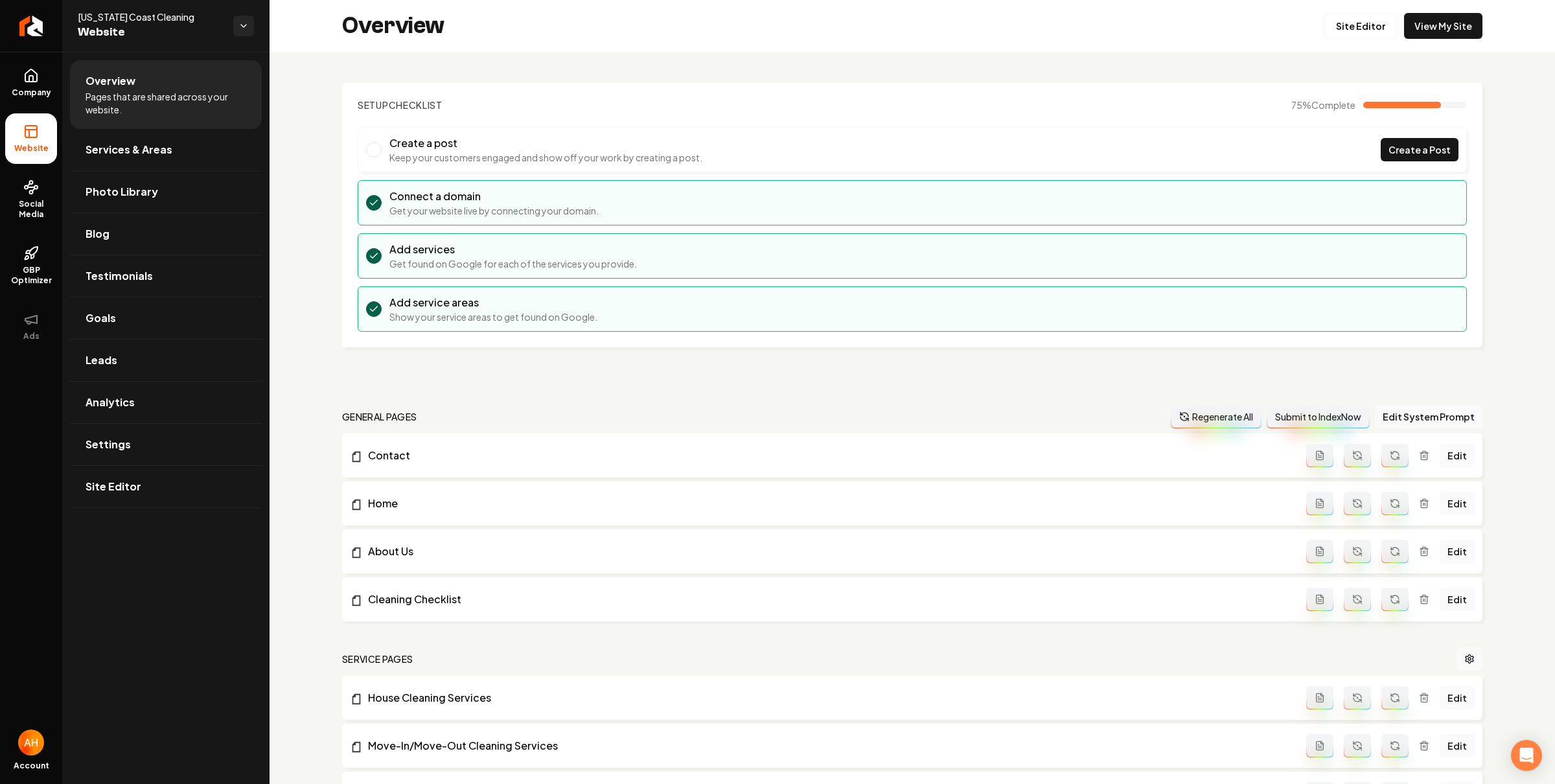
click at [272, 60] on div "Setup Checklist 75 % Complete Create a post Keep your customers engaged and sho…" at bounding box center [912, 760] width 1285 height 1418
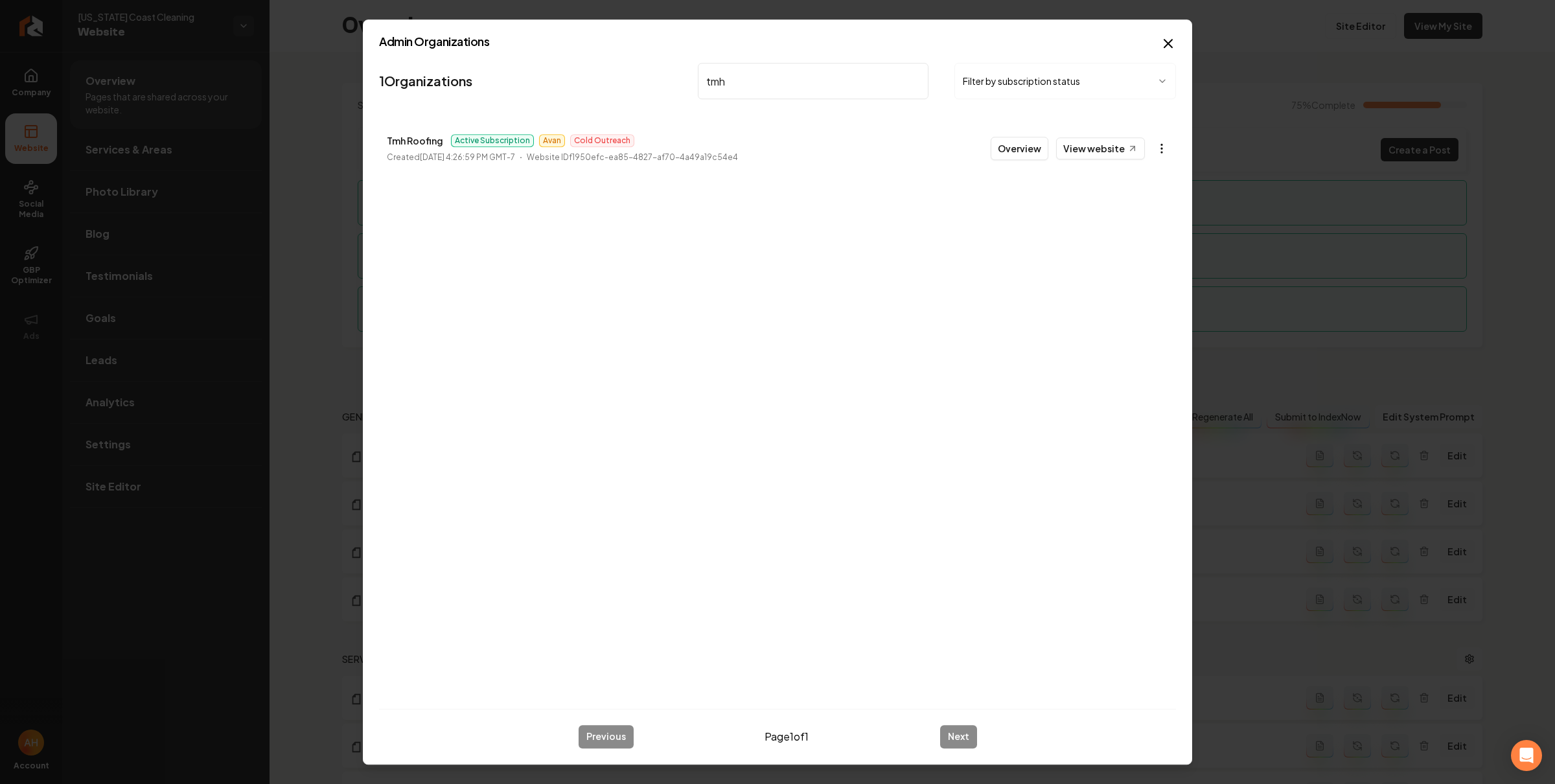
click at [1160, 152] on body "Company Website Social Media GBP Optimizer Ads Account Texas Coast Cleaning Web…" at bounding box center [777, 392] width 1555 height 784
click at [1148, 258] on link "View in Stripe" at bounding box center [1129, 261] width 82 height 21
click at [774, 74] on input "tmh" at bounding box center [812, 81] width 230 height 36
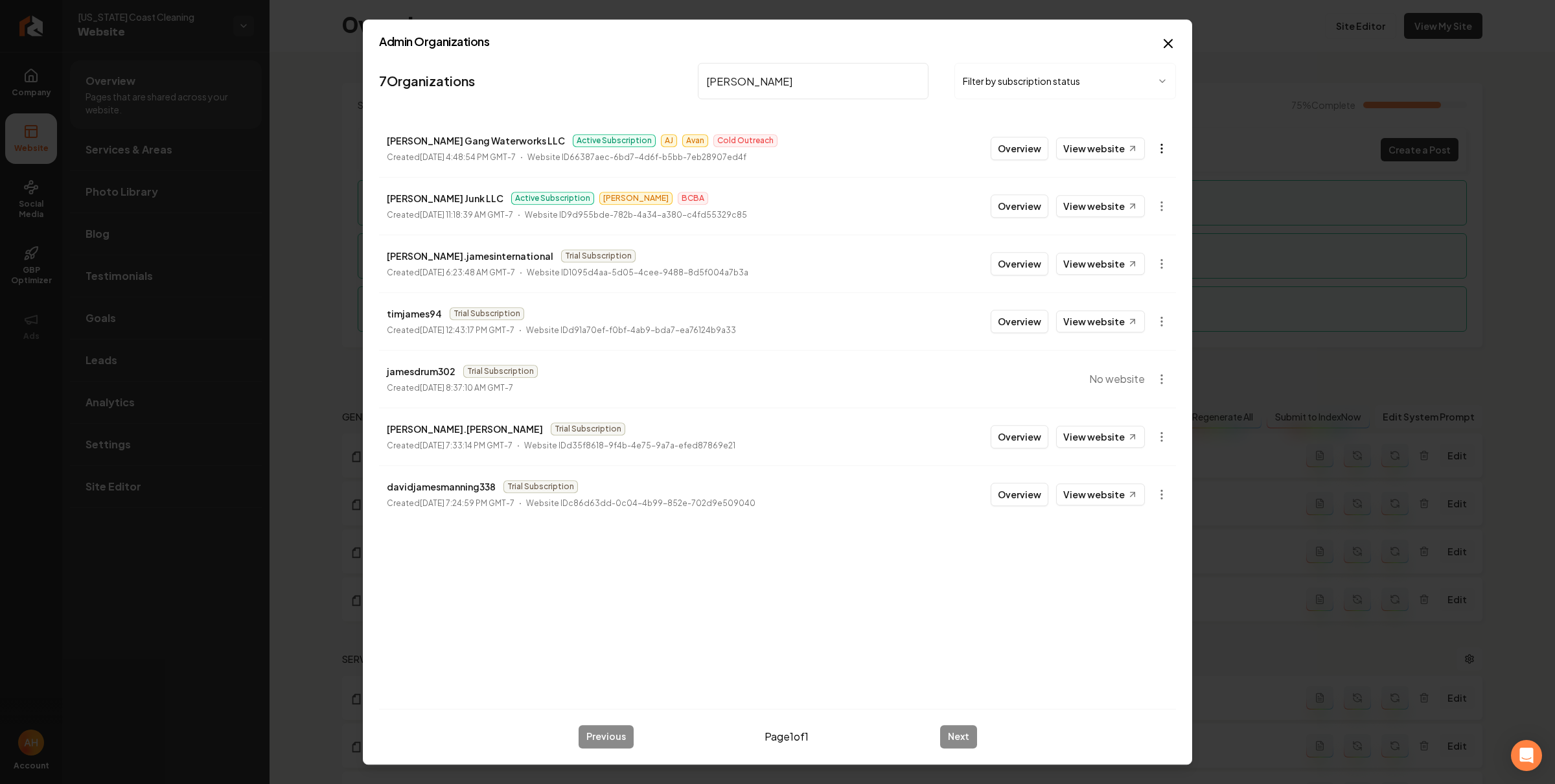
click at [1170, 147] on body "Company Website Social Media GBP Optimizer Ads Account Texas Coast Cleaning Web…" at bounding box center [777, 392] width 1555 height 784
click at [1133, 258] on link "View in Stripe" at bounding box center [1129, 261] width 82 height 21
click at [739, 79] on input "james" at bounding box center [812, 81] width 230 height 36
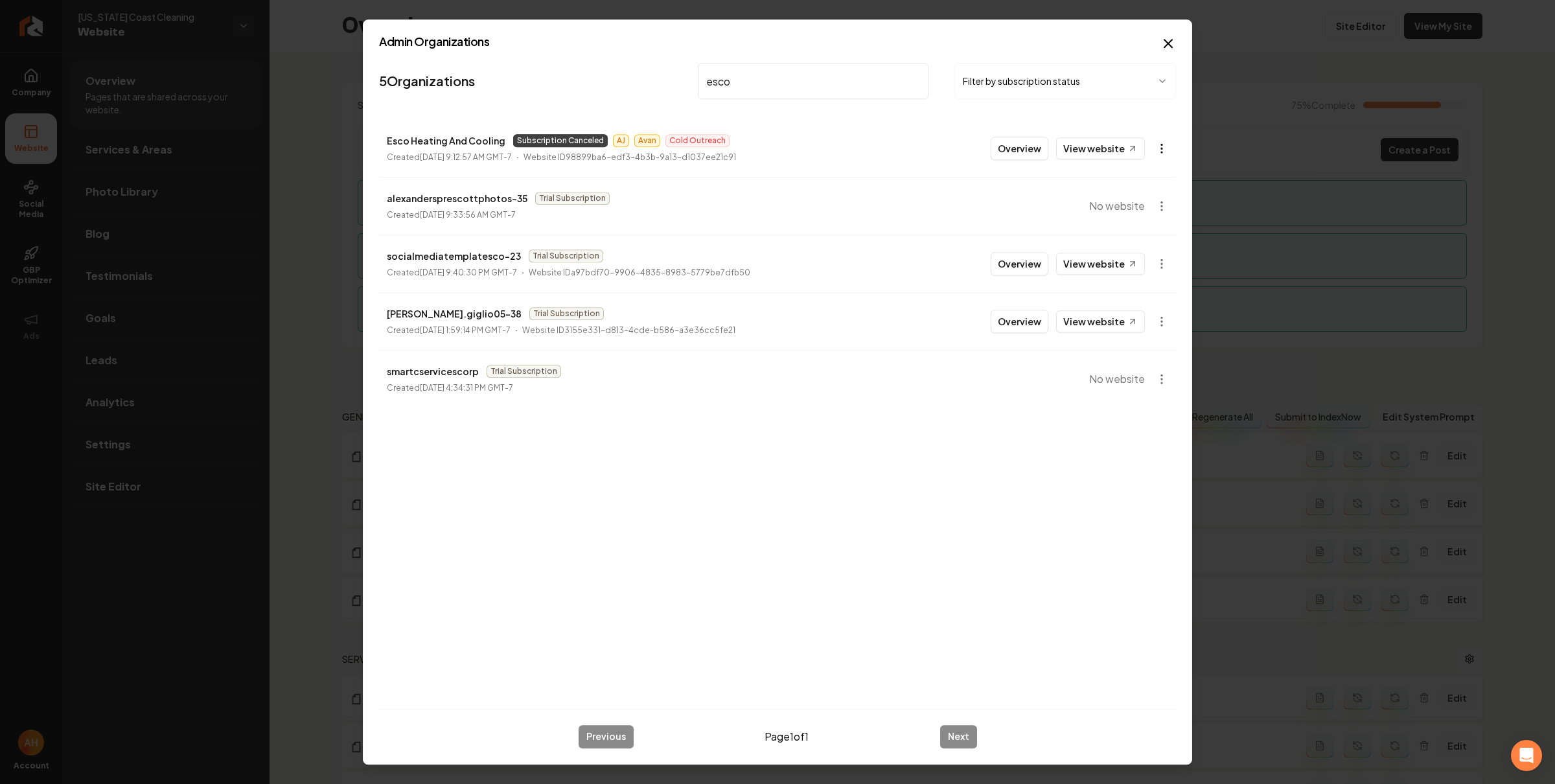
type input "esco"
click at [1164, 145] on body "Company Website Social Media GBP Optimizer Ads Account Texas Coast Cleaning Web…" at bounding box center [777, 392] width 1555 height 784
click at [1137, 258] on link "View in Stripe" at bounding box center [1129, 261] width 82 height 21
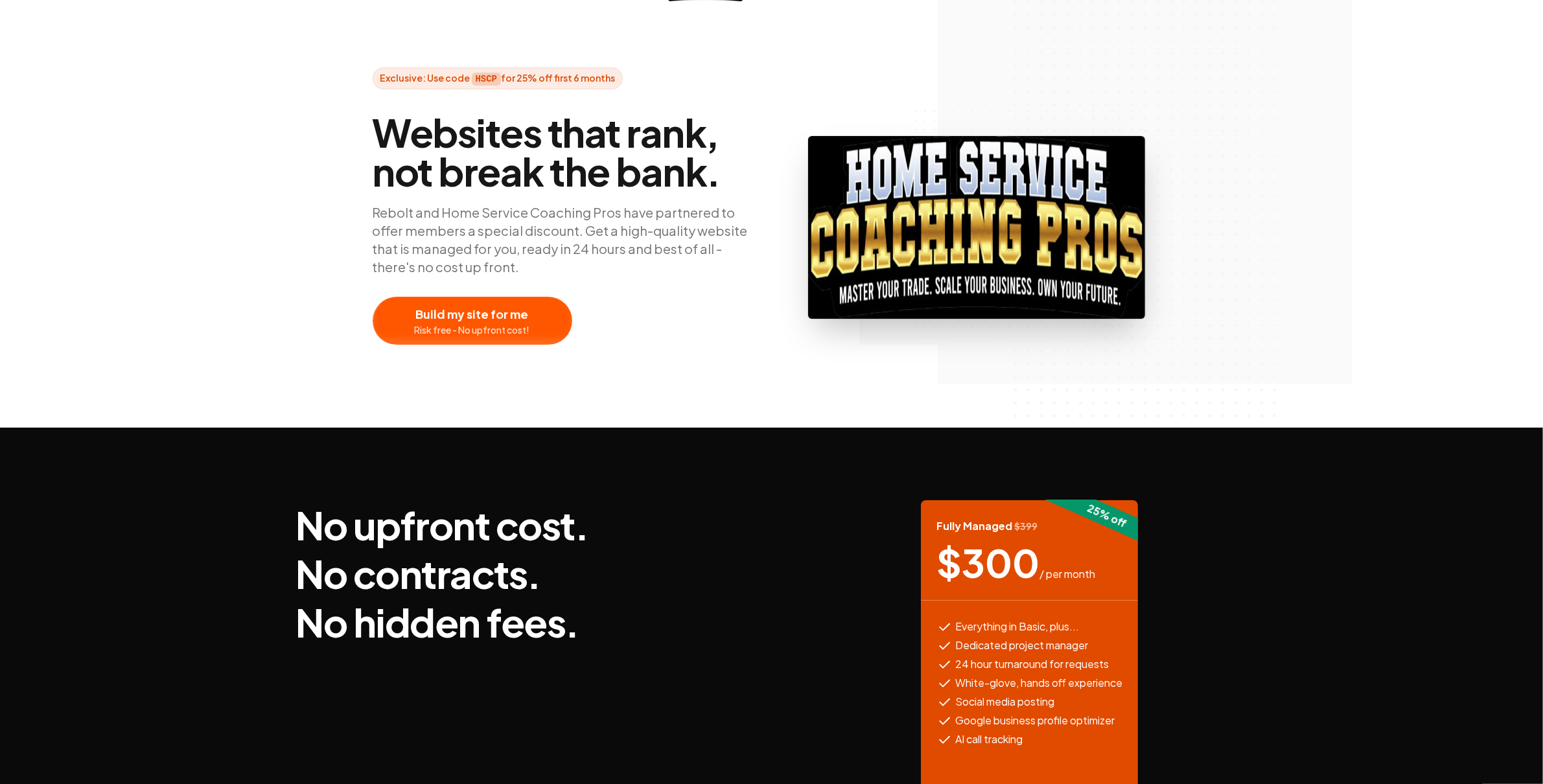
scroll to position [47, 0]
